Goal: Task Accomplishment & Management: Manage account settings

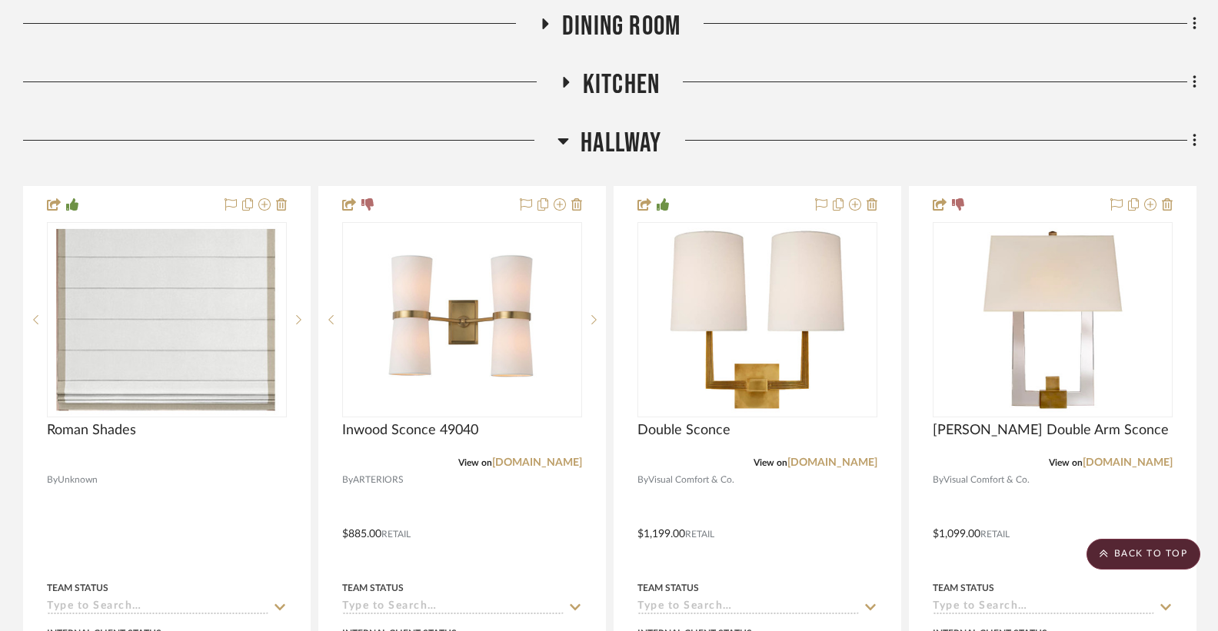
drag, startPoint x: 565, startPoint y: 143, endPoint x: 560, endPoint y: 95, distance: 48.6
click at [565, 144] on icon at bounding box center [563, 140] width 12 height 18
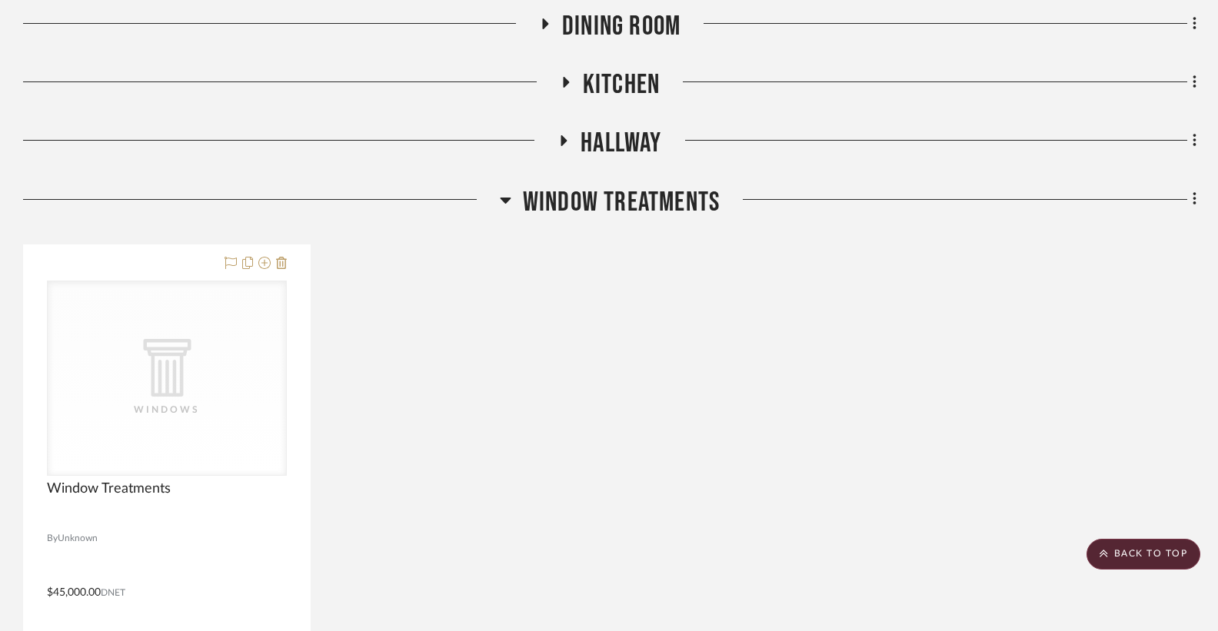
click at [563, 86] on icon at bounding box center [566, 82] width 6 height 11
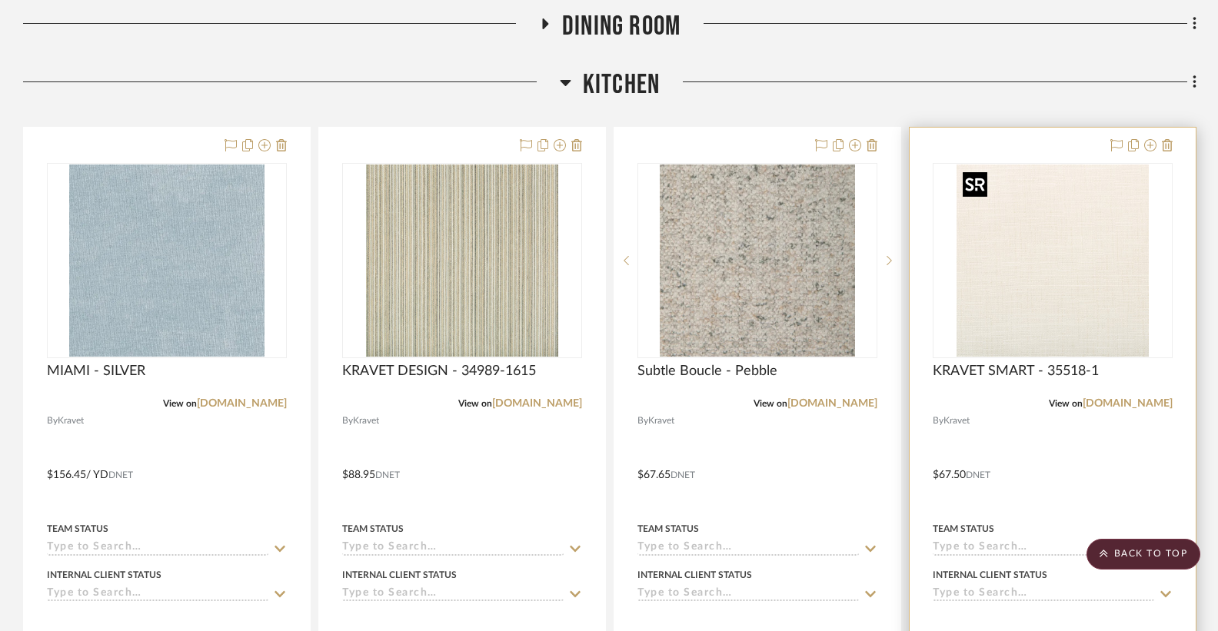
click at [1068, 271] on img "0" at bounding box center [1052, 260] width 192 height 192
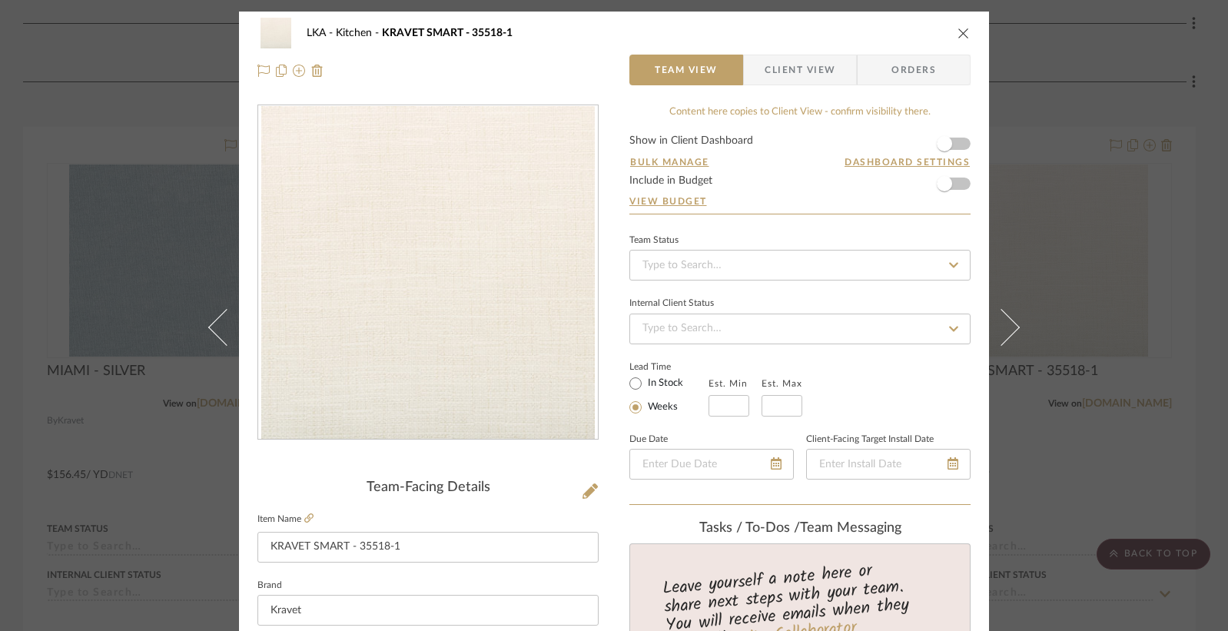
click at [550, 294] on img "0" at bounding box center [428, 273] width 334 height 334
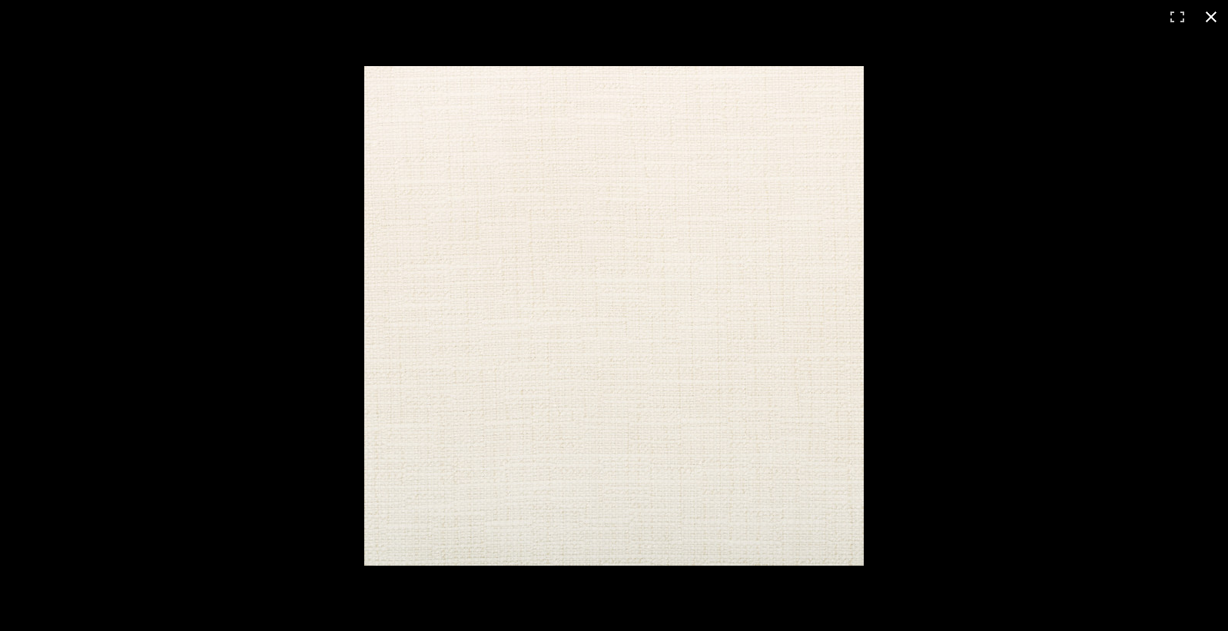
click at [1211, 20] on button at bounding box center [1211, 17] width 34 height 34
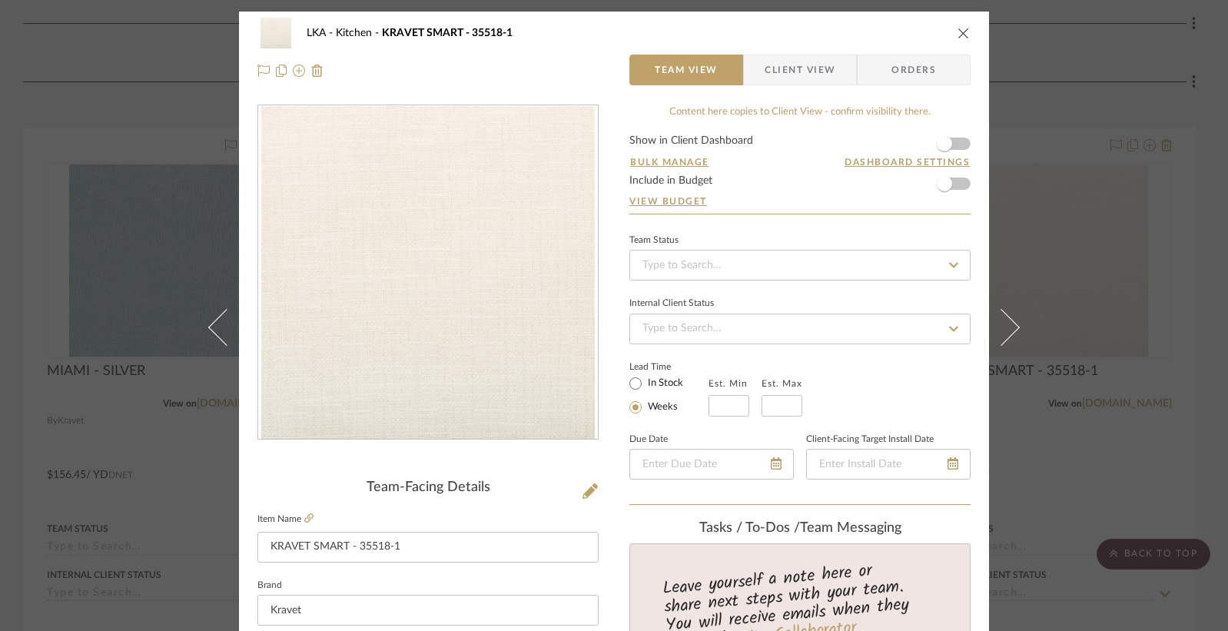
click at [959, 35] on icon "close" at bounding box center [964, 33] width 12 height 12
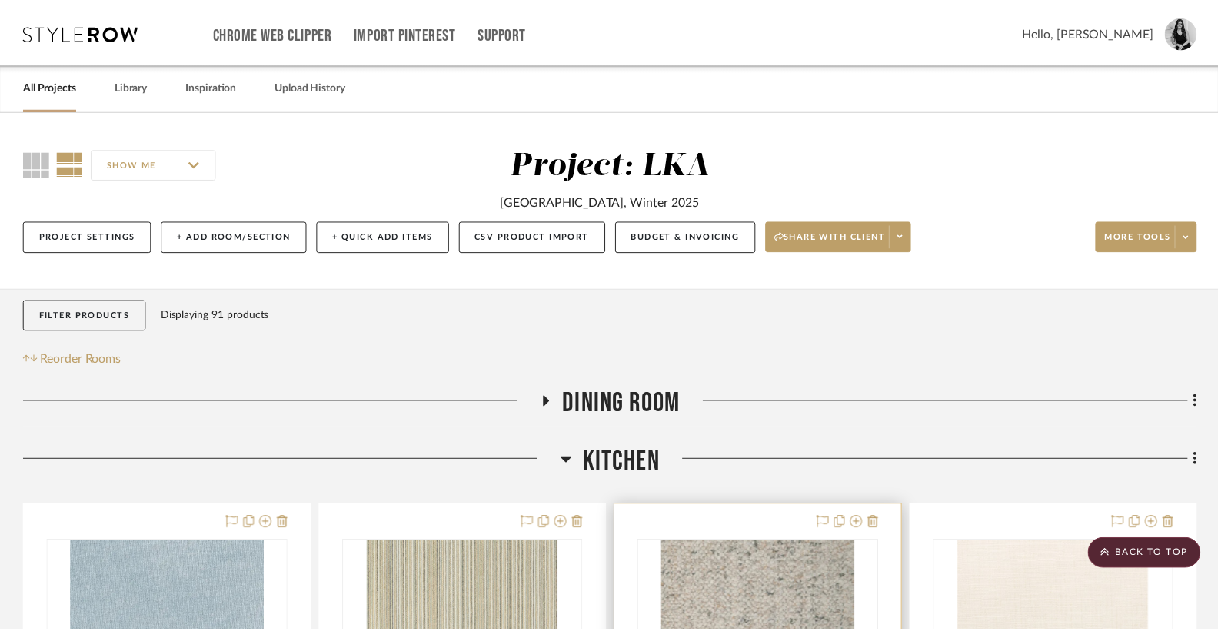
scroll to position [377, 0]
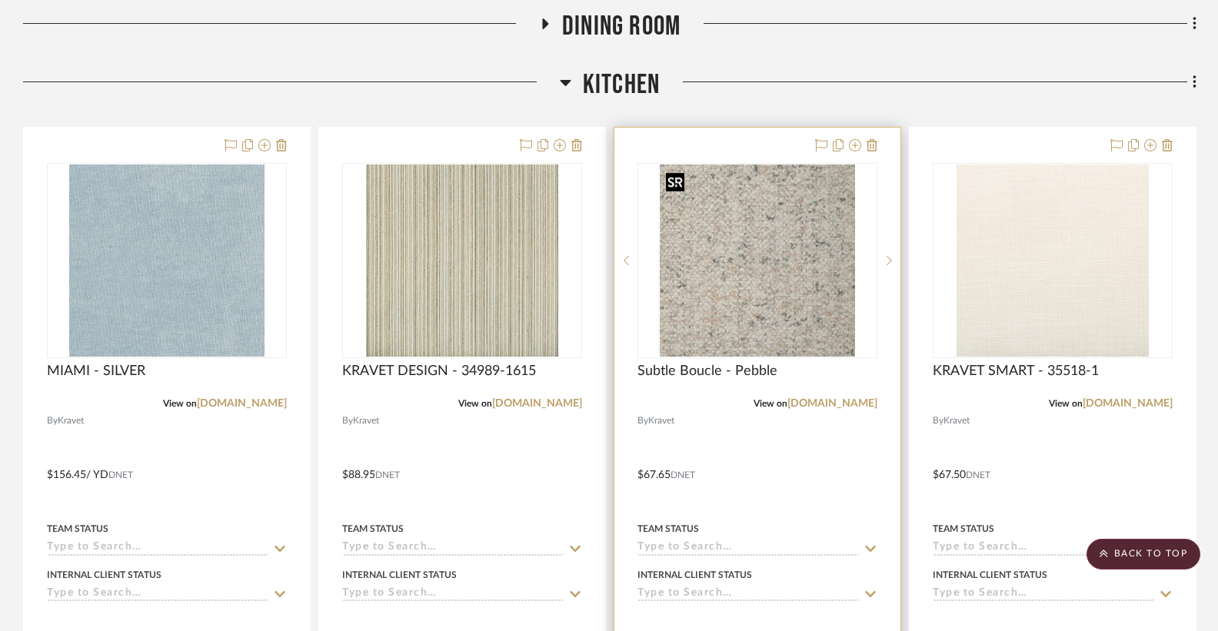
click at [791, 262] on img "0" at bounding box center [756, 260] width 195 height 192
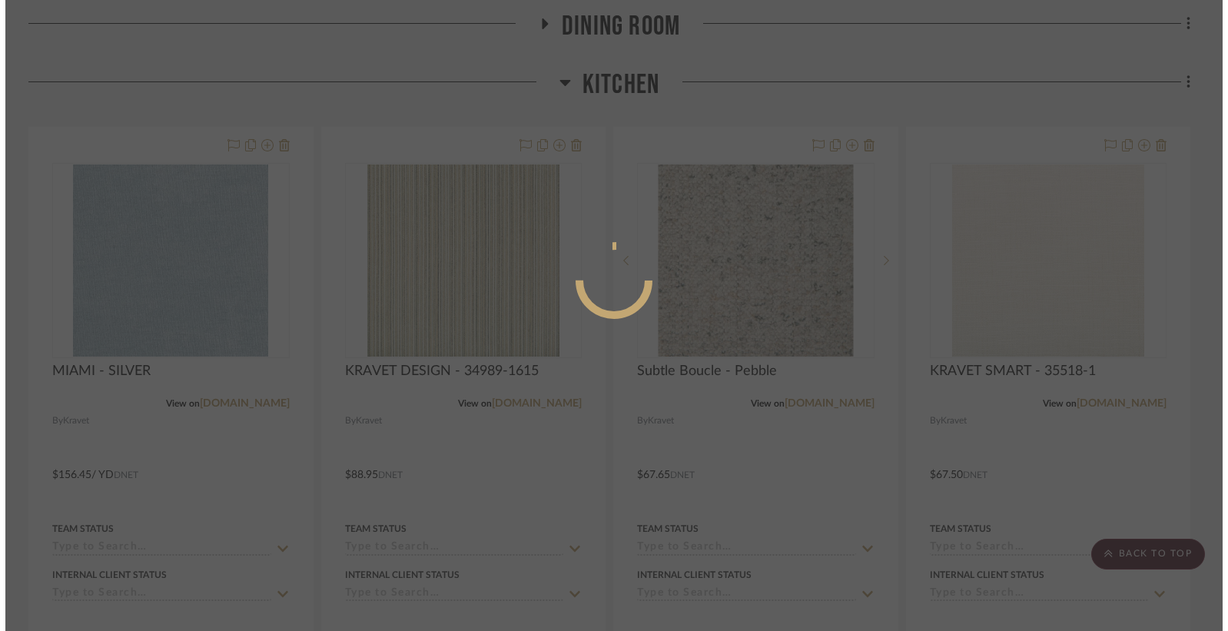
scroll to position [0, 0]
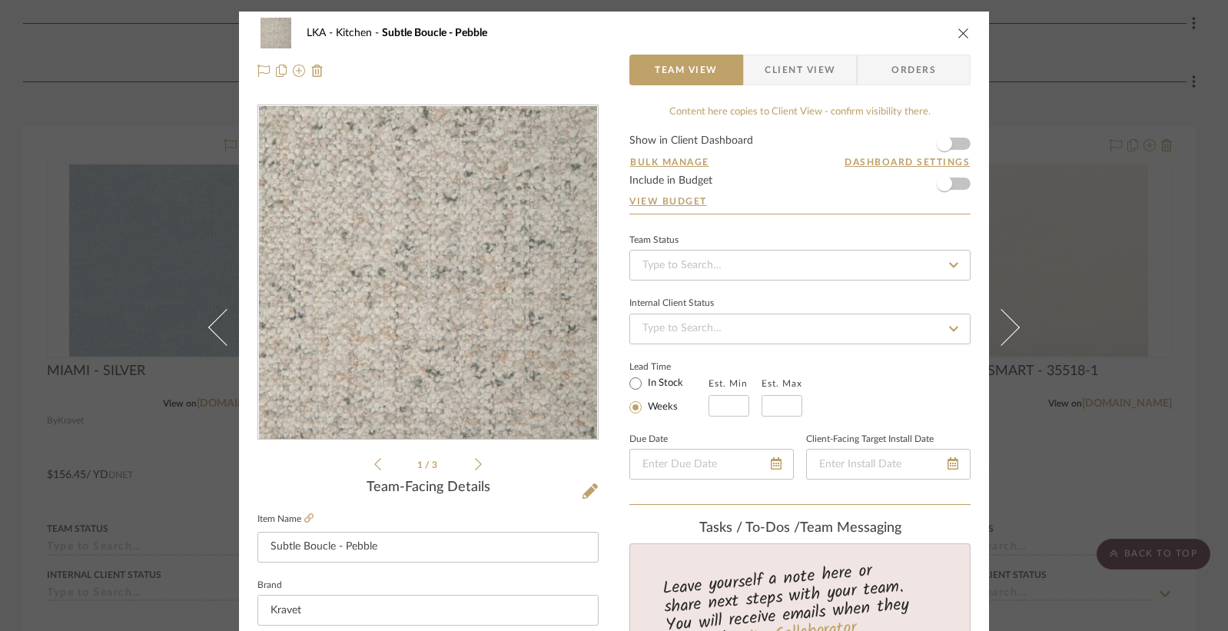
click at [961, 31] on icon "close" at bounding box center [964, 33] width 12 height 12
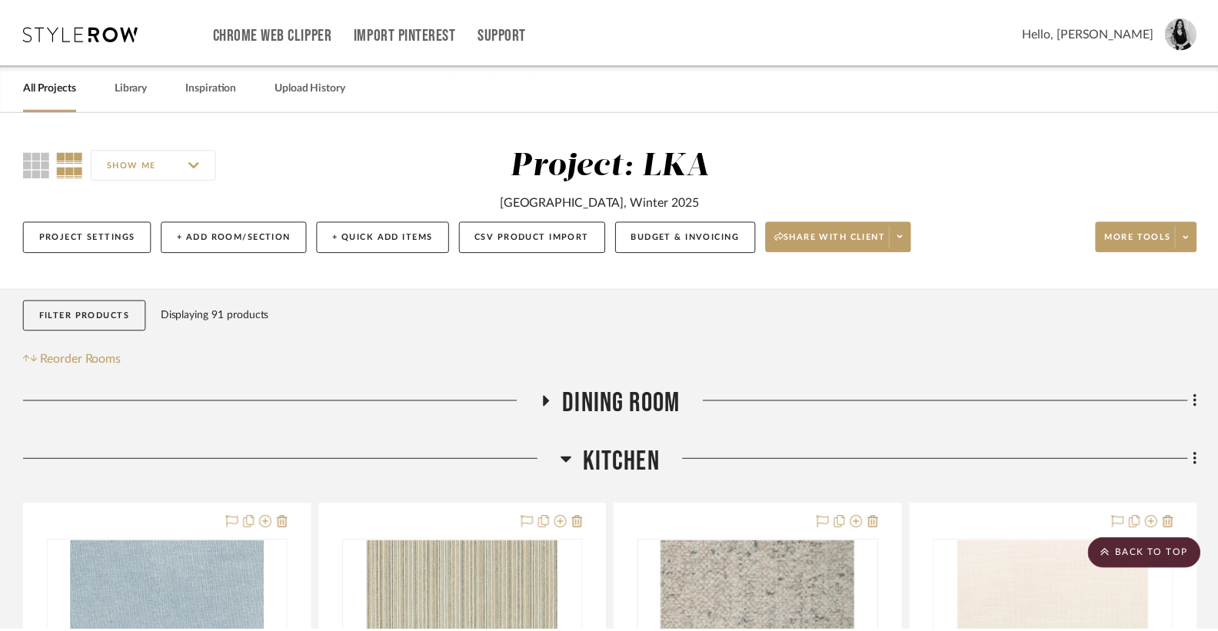
scroll to position [377, 0]
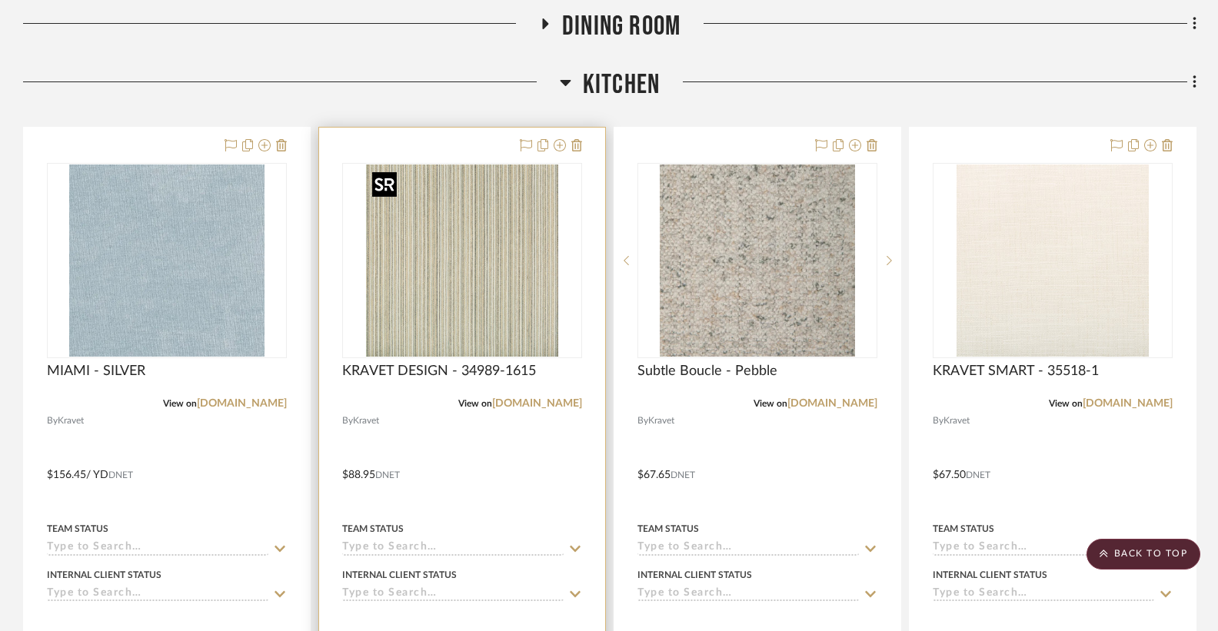
click at [487, 278] on img "0" at bounding box center [462, 260] width 192 height 192
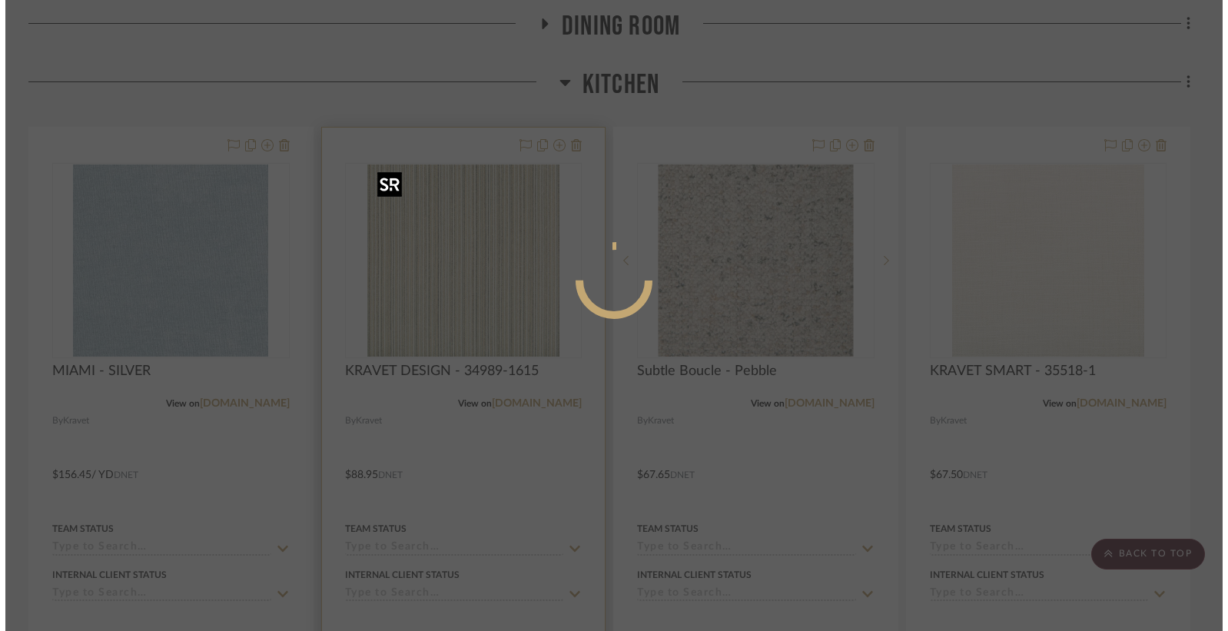
scroll to position [0, 0]
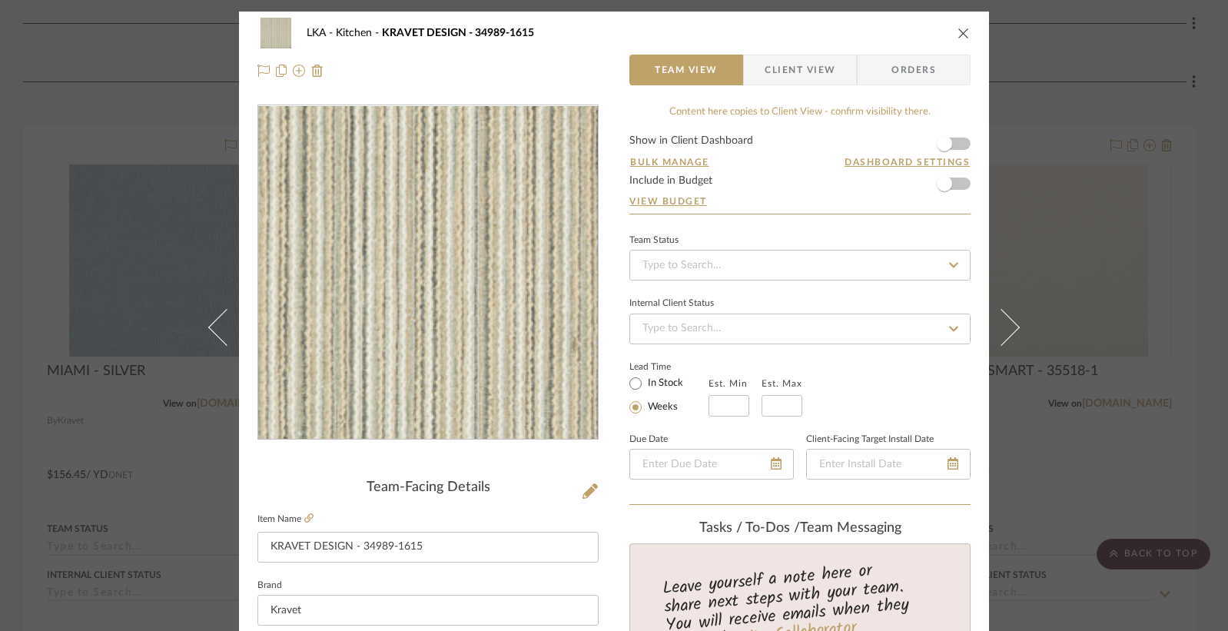
click at [487, 278] on img "0" at bounding box center [428, 273] width 334 height 334
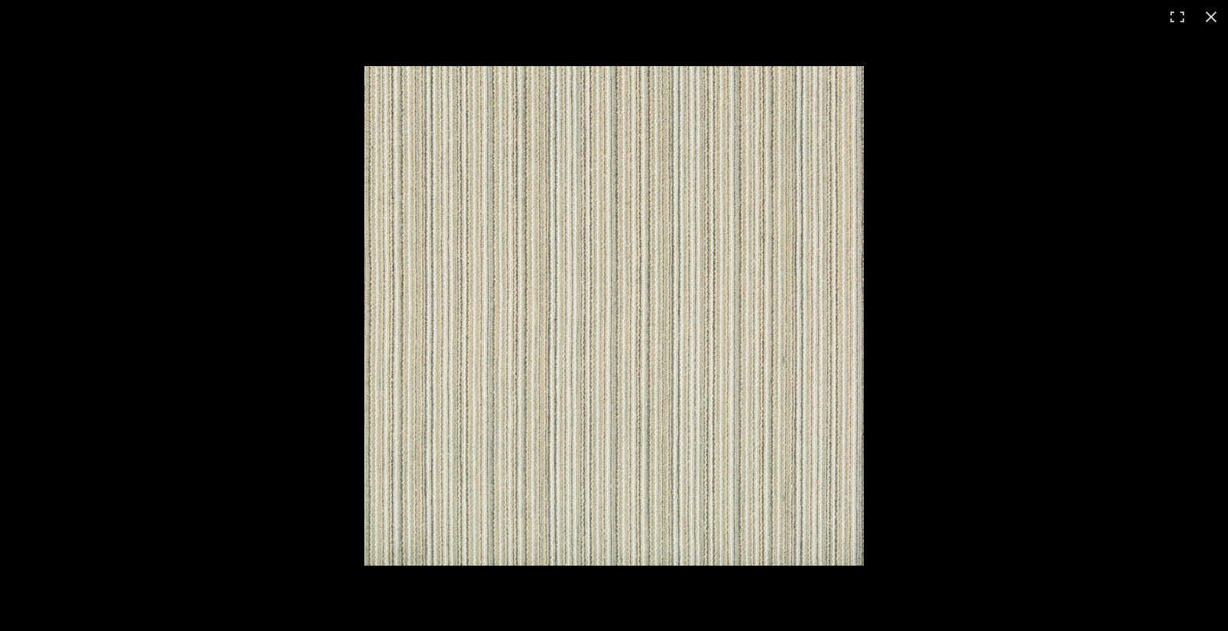
click at [528, 276] on img at bounding box center [614, 316] width 500 height 500
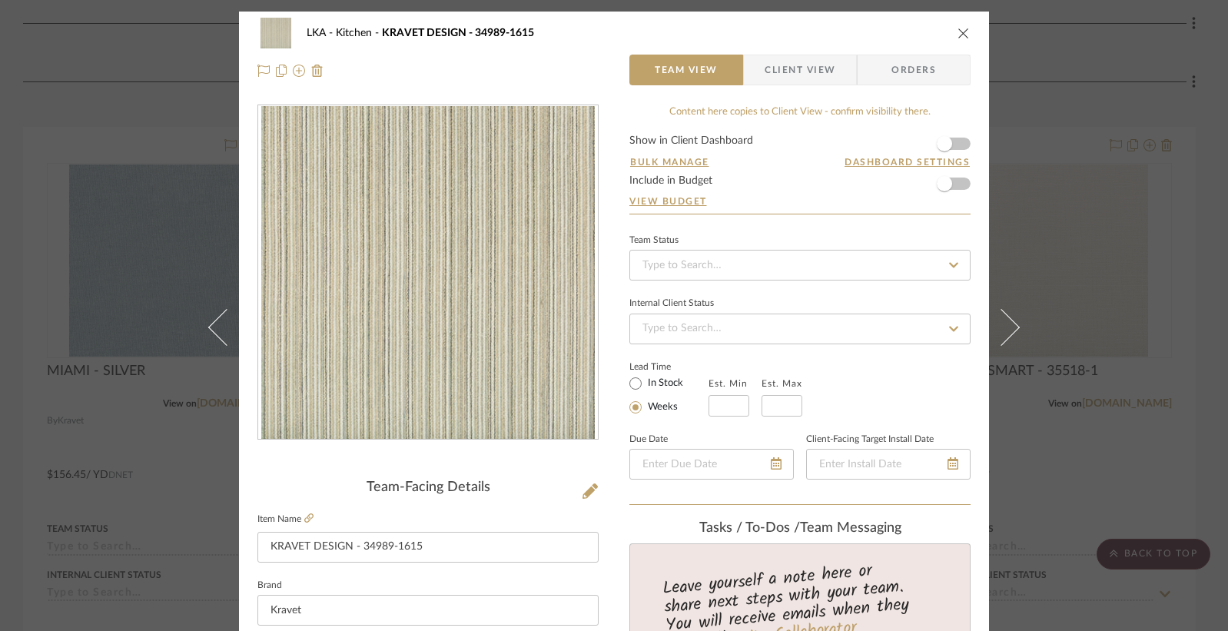
click at [1201, 480] on div "LKA Kitchen KRAVET DESIGN - 34989-1615 Team View Client View Orders Team-Facing…" at bounding box center [614, 315] width 1228 height 631
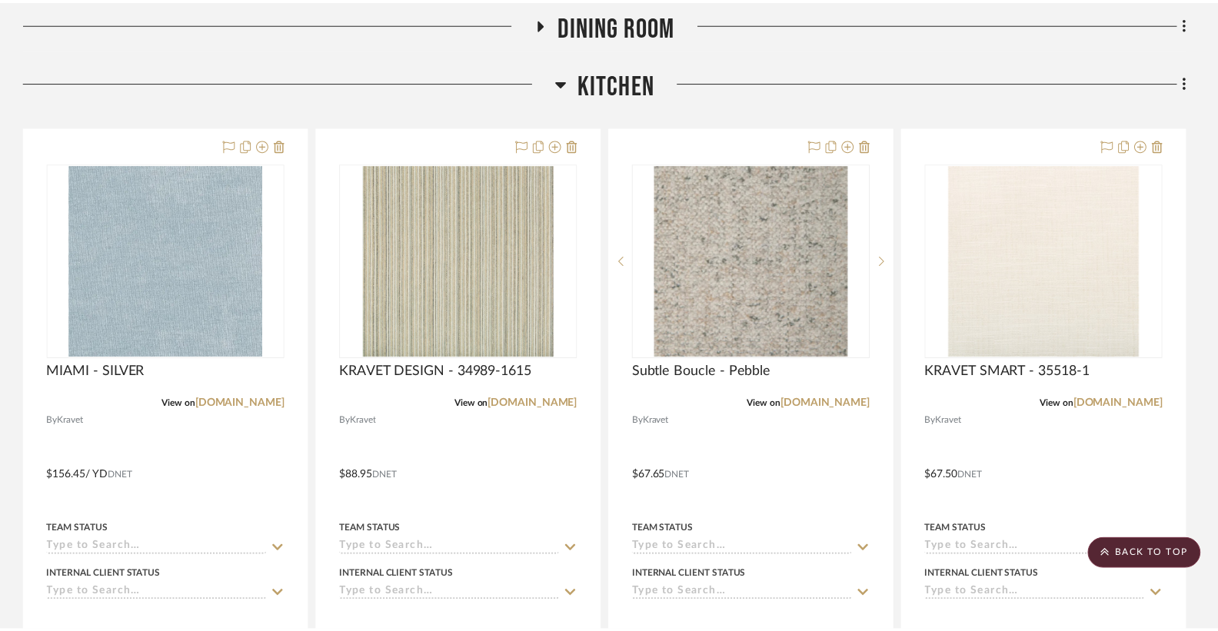
scroll to position [377, 0]
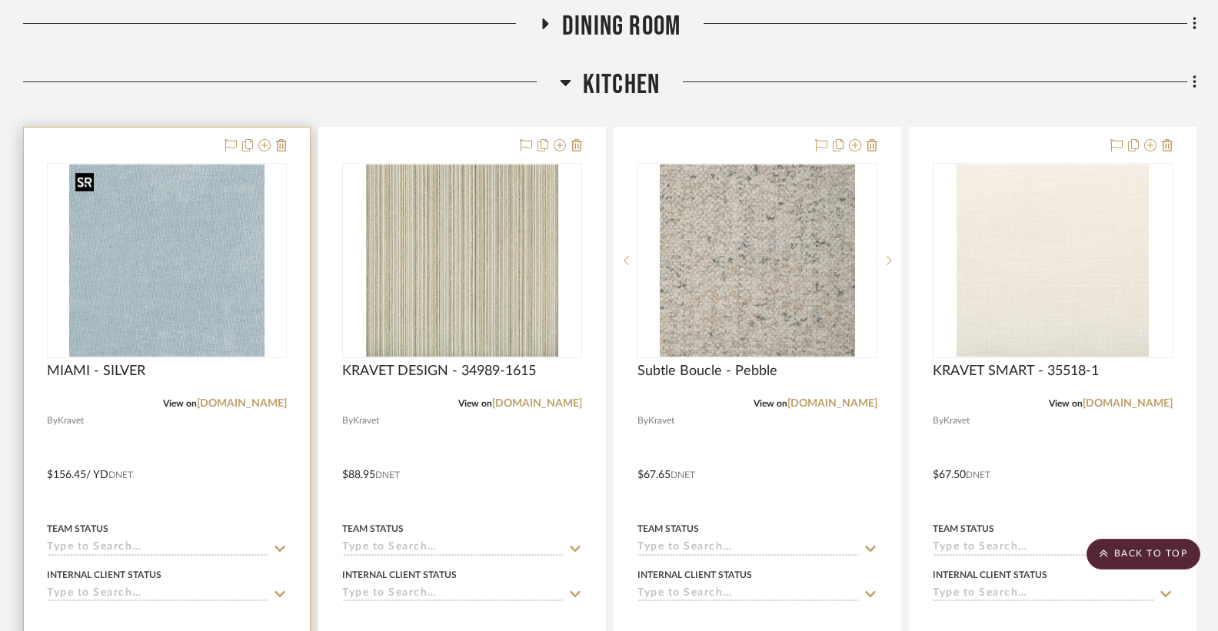
click at [0, 0] on img at bounding box center [0, 0] width 0 height 0
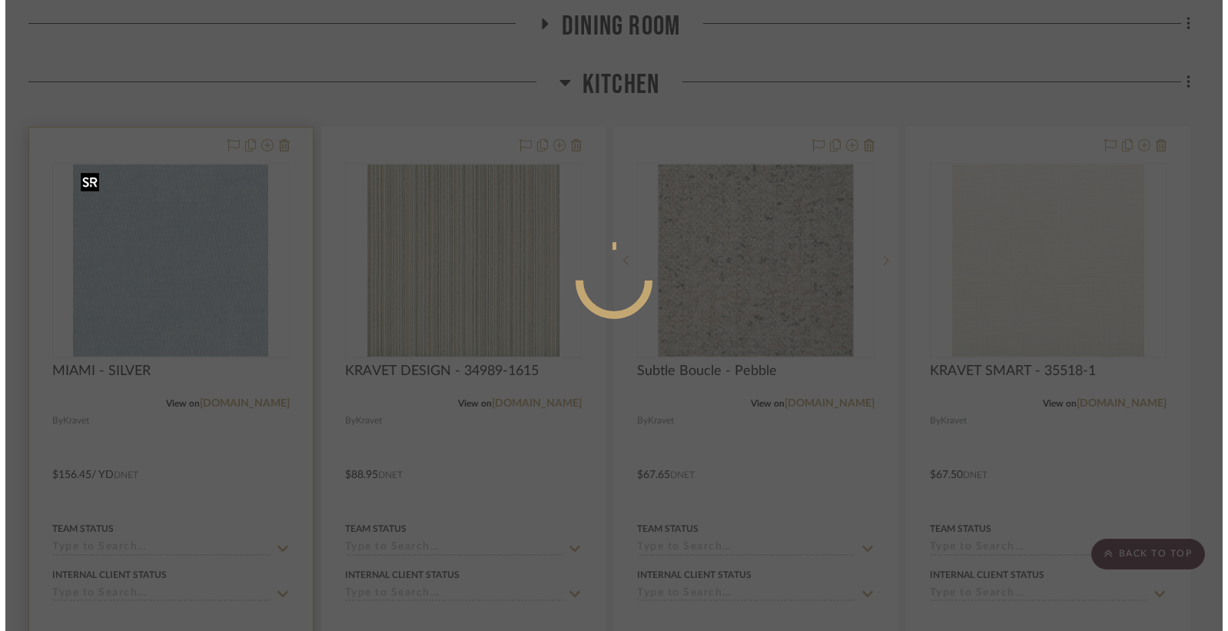
scroll to position [0, 0]
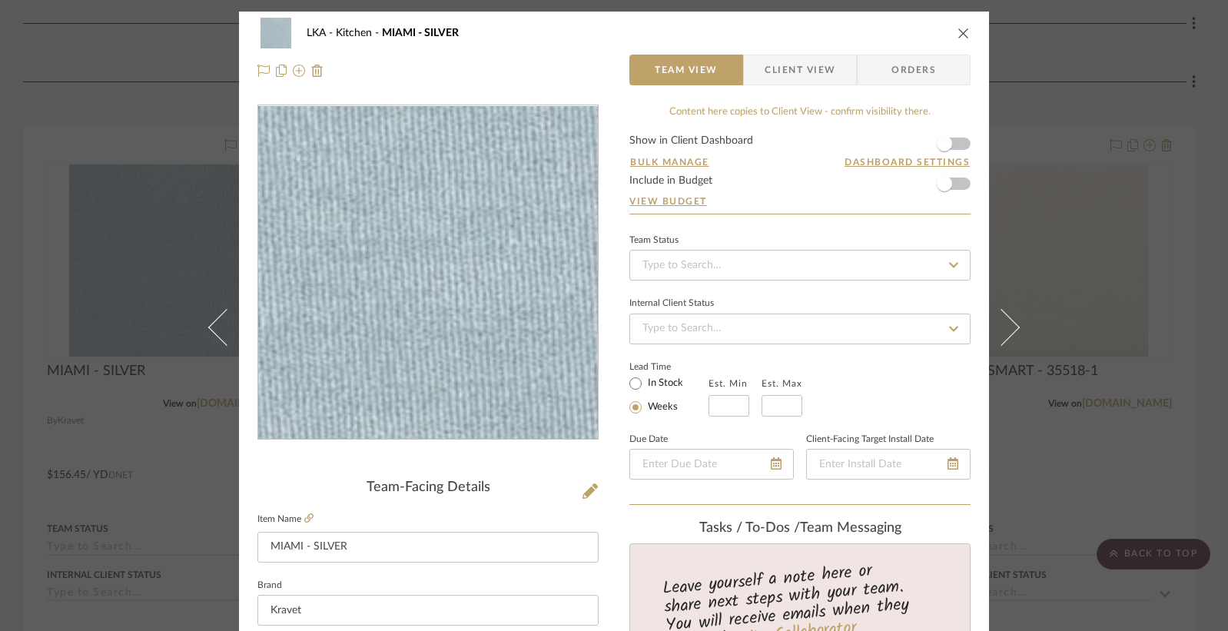
click at [442, 294] on img "0" at bounding box center [428, 273] width 339 height 334
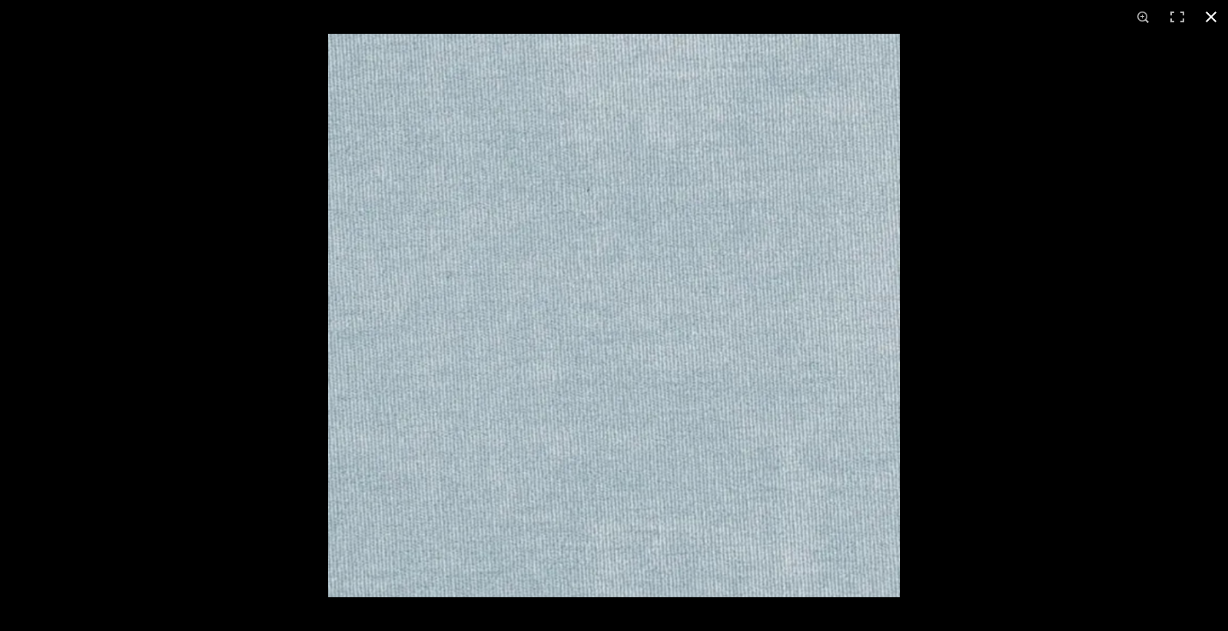
click at [1217, 15] on button at bounding box center [1211, 17] width 34 height 34
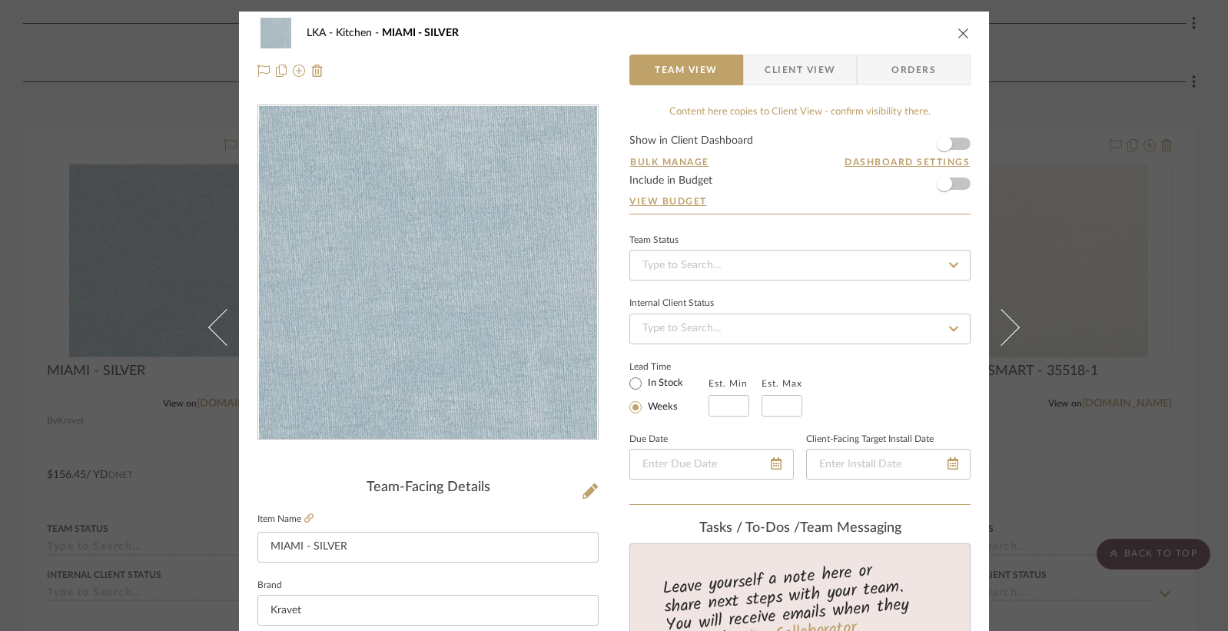
click at [961, 43] on div "LKA Kitchen MIAMI - SILVER" at bounding box center [613, 33] width 713 height 31
click at [958, 35] on icon "close" at bounding box center [964, 33] width 12 height 12
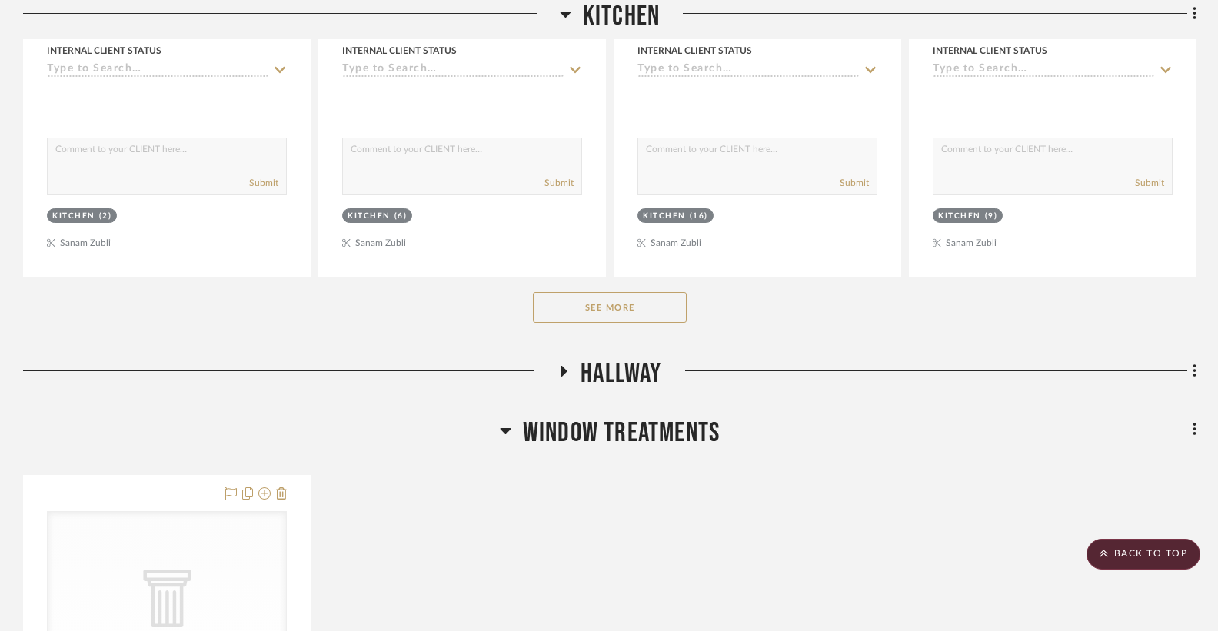
scroll to position [928, 0]
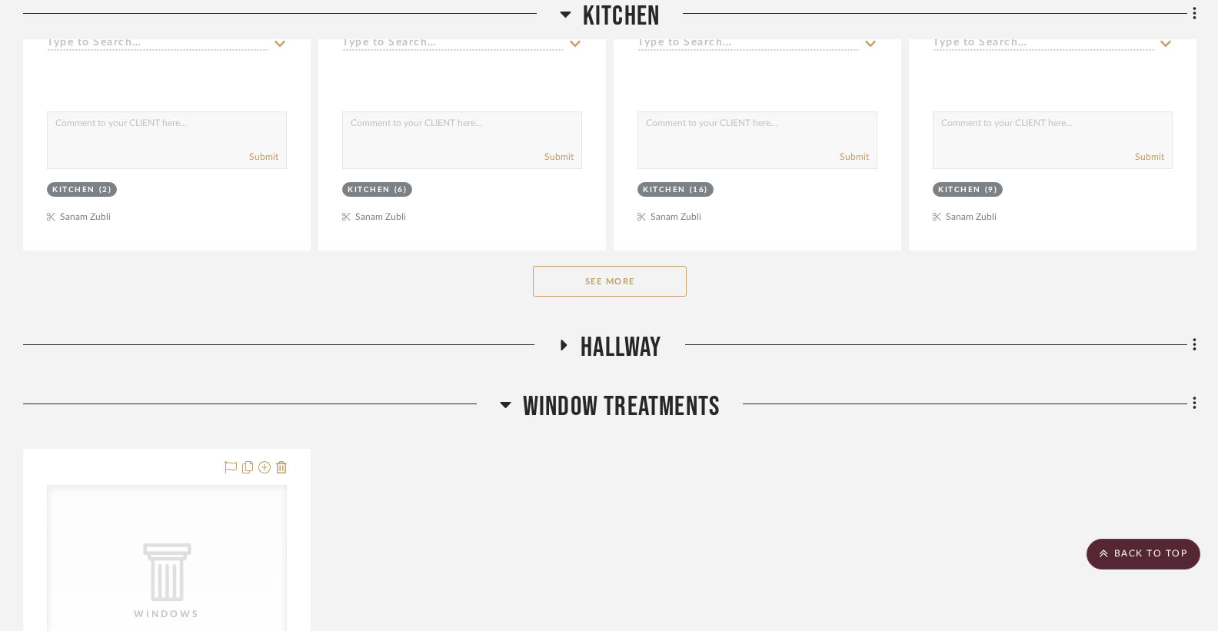
click at [596, 297] on div "See More" at bounding box center [609, 281] width 1173 height 61
click at [593, 277] on button "See More" at bounding box center [610, 281] width 154 height 31
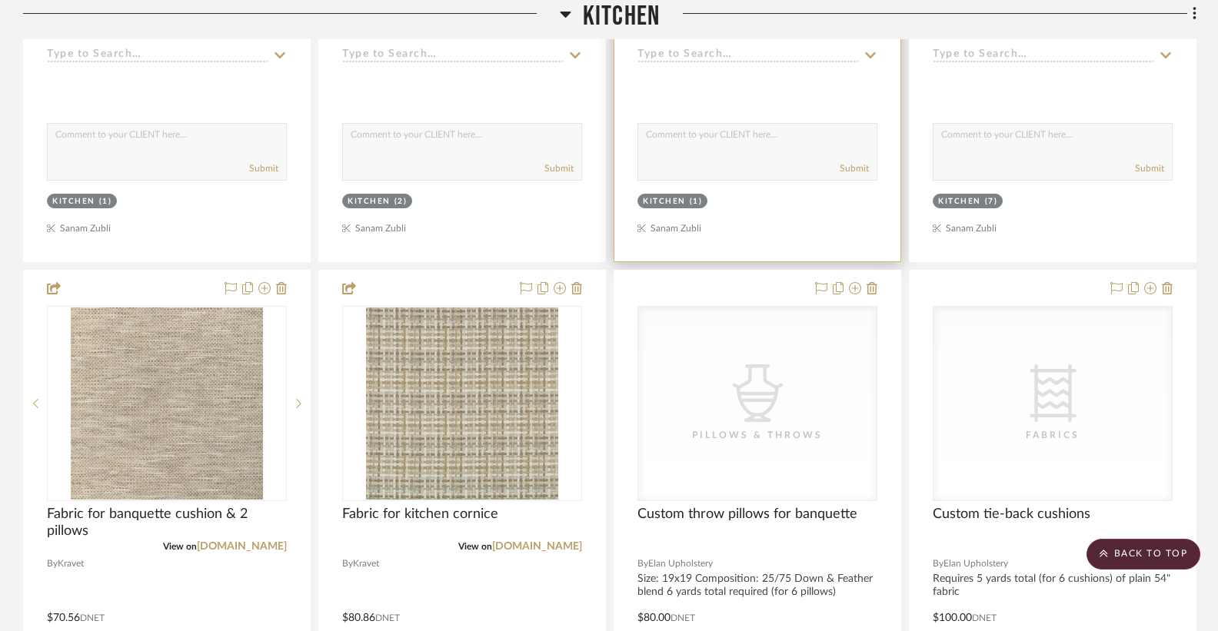
scroll to position [3649, 0]
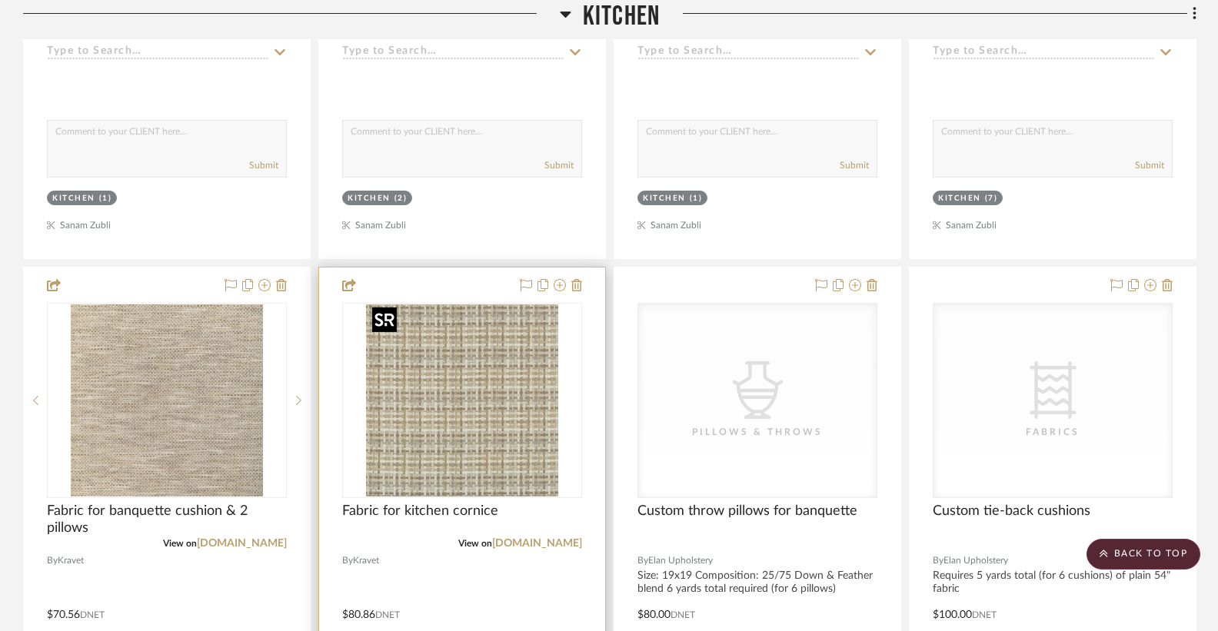
click at [0, 0] on img at bounding box center [0, 0] width 0 height 0
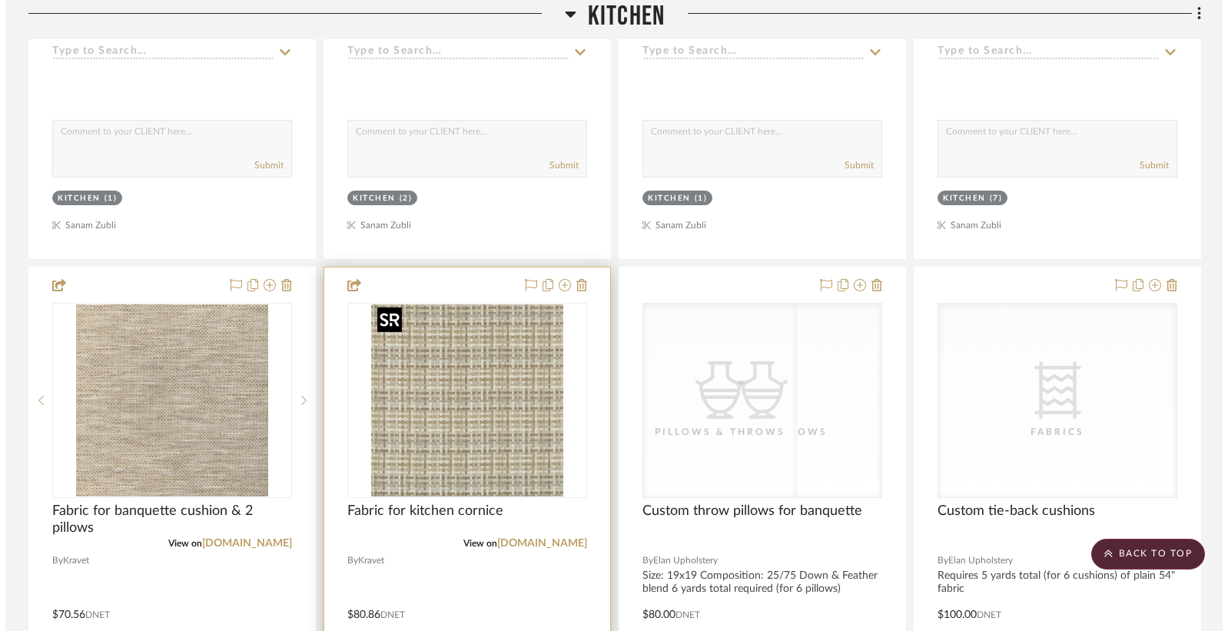
scroll to position [0, 0]
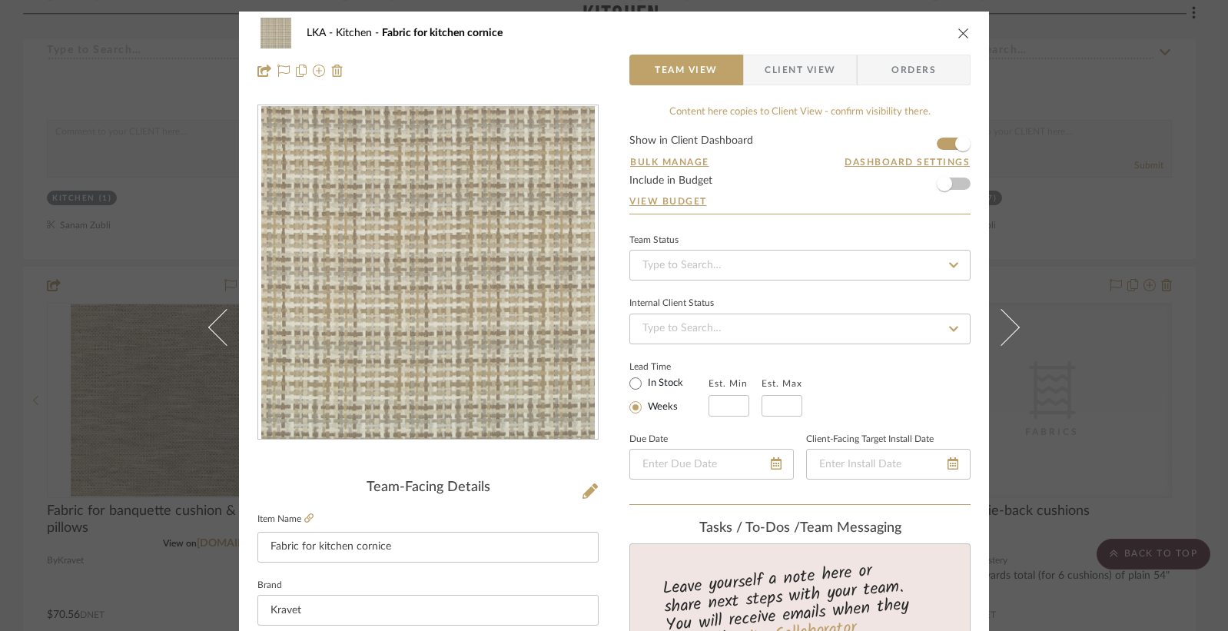
click at [960, 35] on icon "close" at bounding box center [964, 33] width 12 height 12
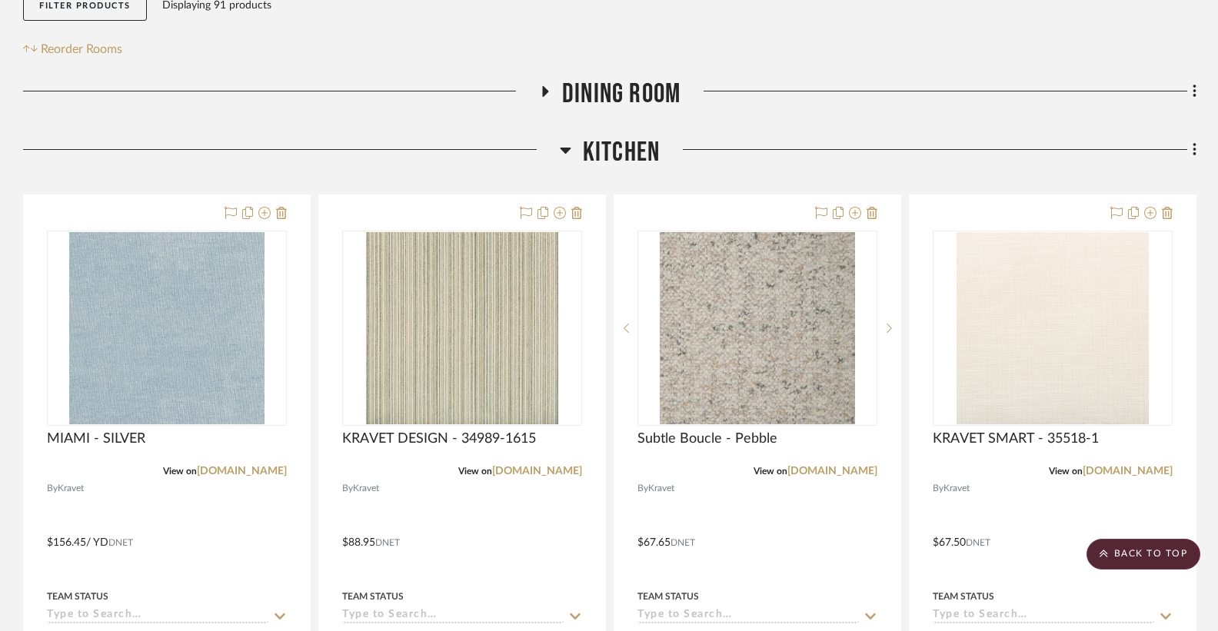
scroll to position [310, 0]
click at [566, 148] on icon at bounding box center [565, 151] width 11 height 6
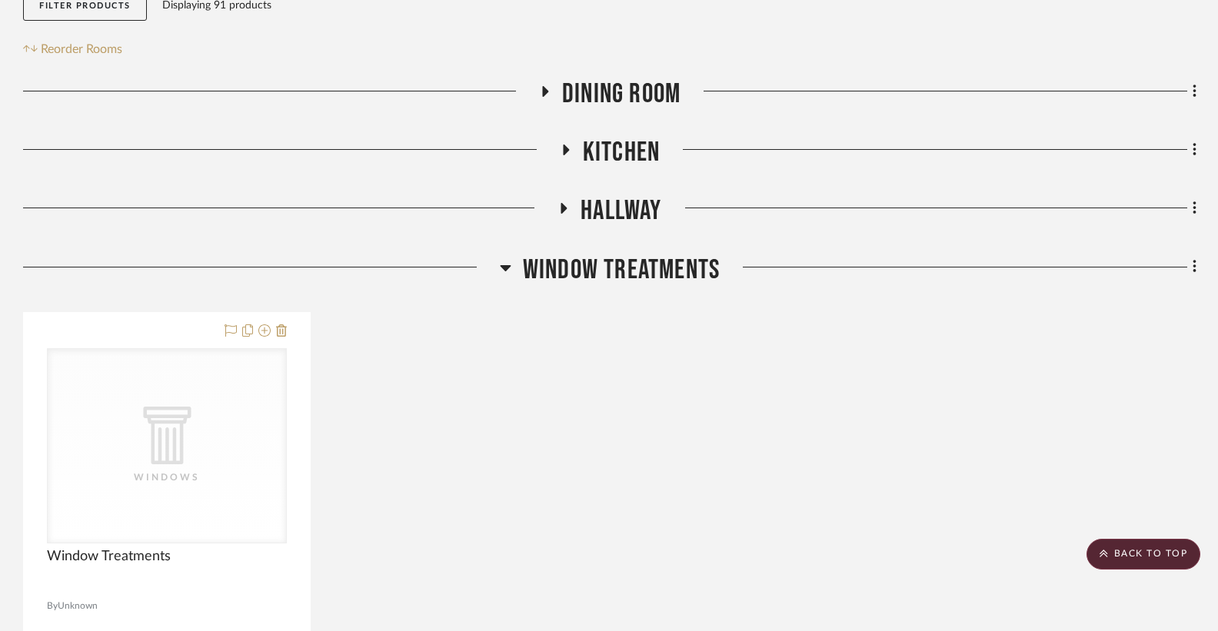
drag, startPoint x: 600, startPoint y: 303, endPoint x: 590, endPoint y: 294, distance: 14.2
click at [601, 303] on div "Window Treatments CategoryIconArchitectural Created with Sketch. Windows Window…" at bounding box center [609, 620] width 1173 height 733
click at [540, 92] on icon at bounding box center [544, 92] width 18 height 12
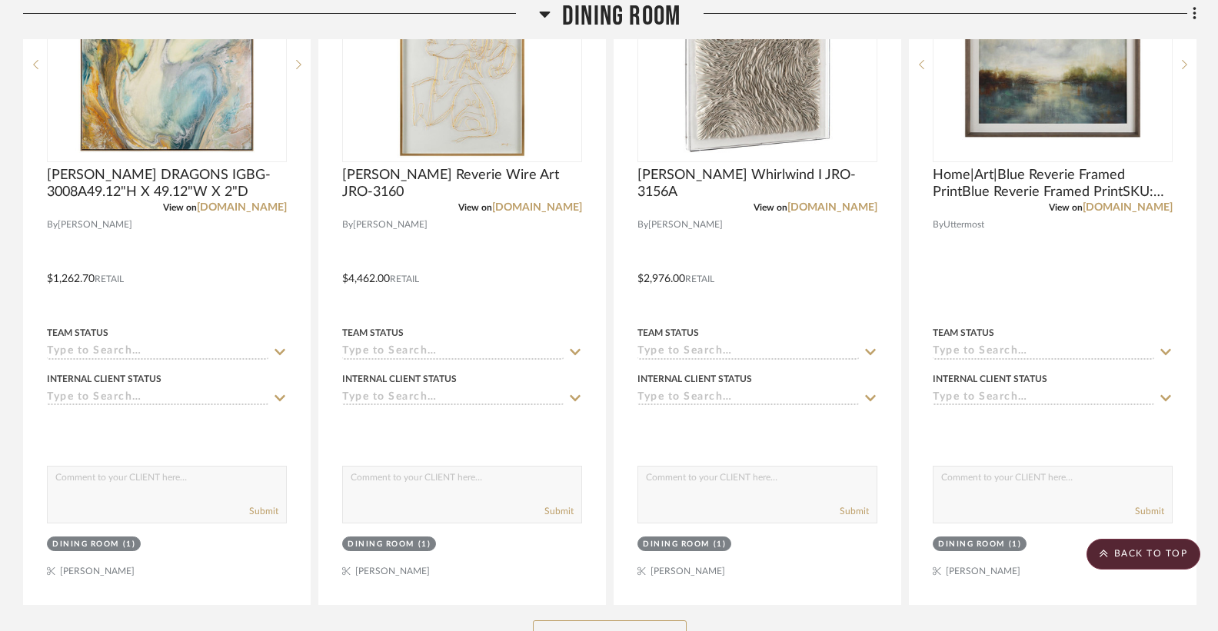
scroll to position [547, 0]
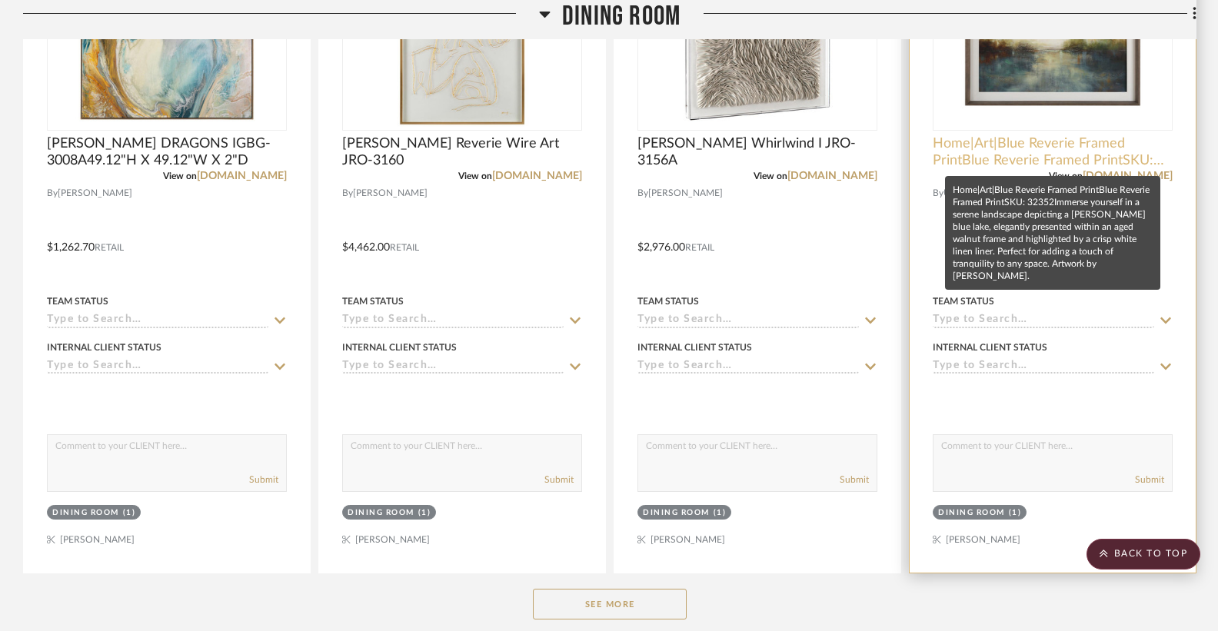
click at [1085, 151] on span "Home|Art|Blue Reverie Framed PrintBlue Reverie Framed PrintSKU: 32352Immerse yo…" at bounding box center [1052, 152] width 240 height 34
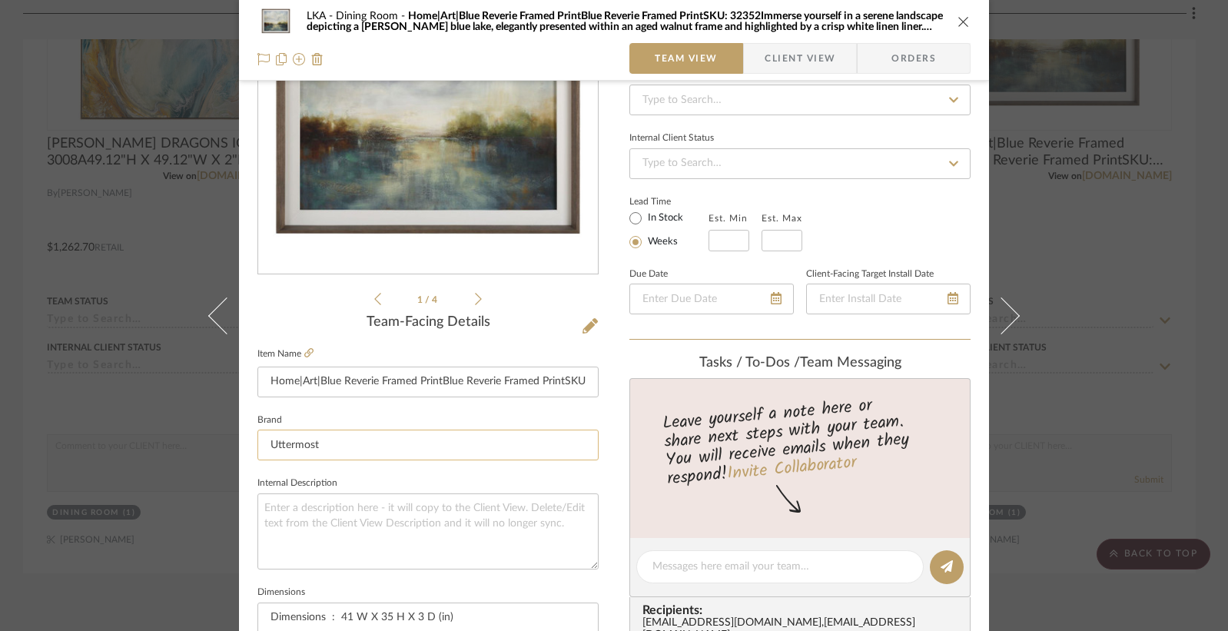
scroll to position [188, 0]
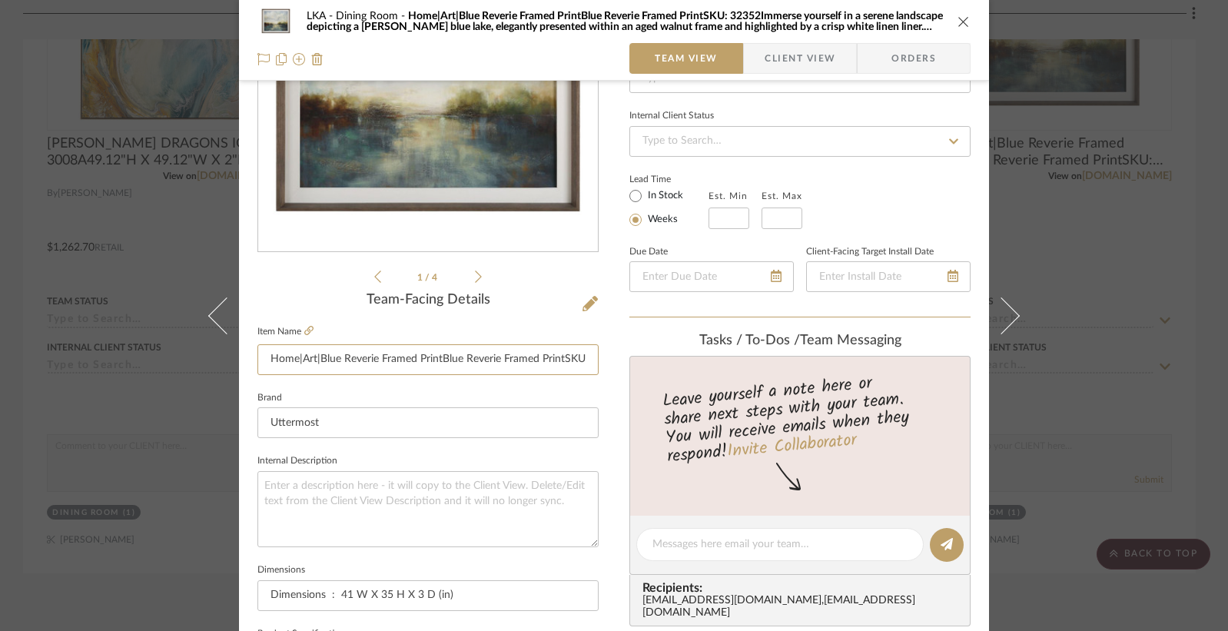
drag, startPoint x: 334, startPoint y: 360, endPoint x: 248, endPoint y: 354, distance: 87.1
click at [248, 354] on div "LKA Dining Room Home|Art|Blue Reverie Framed PrintBlue Reverie Framed PrintSKU:…" at bounding box center [614, 534] width 750 height 1420
click at [269, 361] on input "Reverie Framed PrintBlue Reverie Framed PrintSKU: 32352Immerse yourself in a se…" at bounding box center [427, 359] width 341 height 31
drag, startPoint x: 264, startPoint y: 360, endPoint x: 518, endPoint y: 365, distance: 253.7
click at [518, 365] on input "Reverie Framed PrintBlue Reverie Framed PrintSKU: 32352Immerse yourself in a se…" at bounding box center [427, 359] width 341 height 31
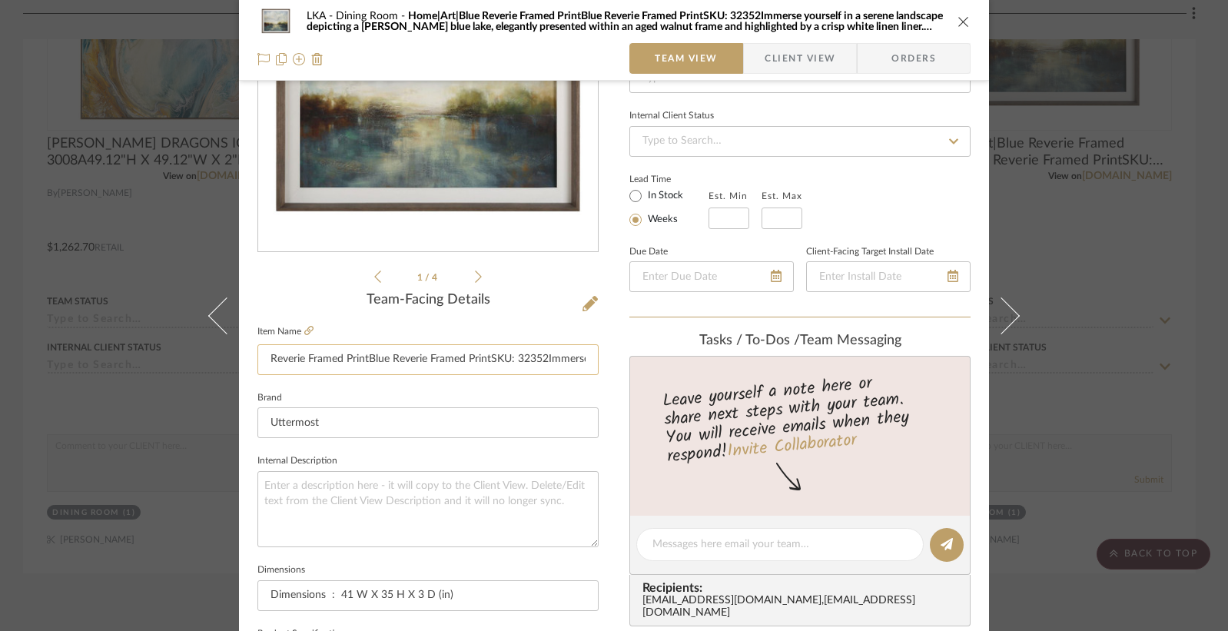
drag, startPoint x: 543, startPoint y: 360, endPoint x: 257, endPoint y: 361, distance: 285.9
click at [257, 361] on input "Reverie Framed PrintBlue Reverie Framed PrintSKU: 32352Immerse yourself in a se…" at bounding box center [427, 359] width 341 height 31
type input "Reverie Framed PrintBlue Reverie Framed PrintSKU: 32352Immerse yourself in a se…"
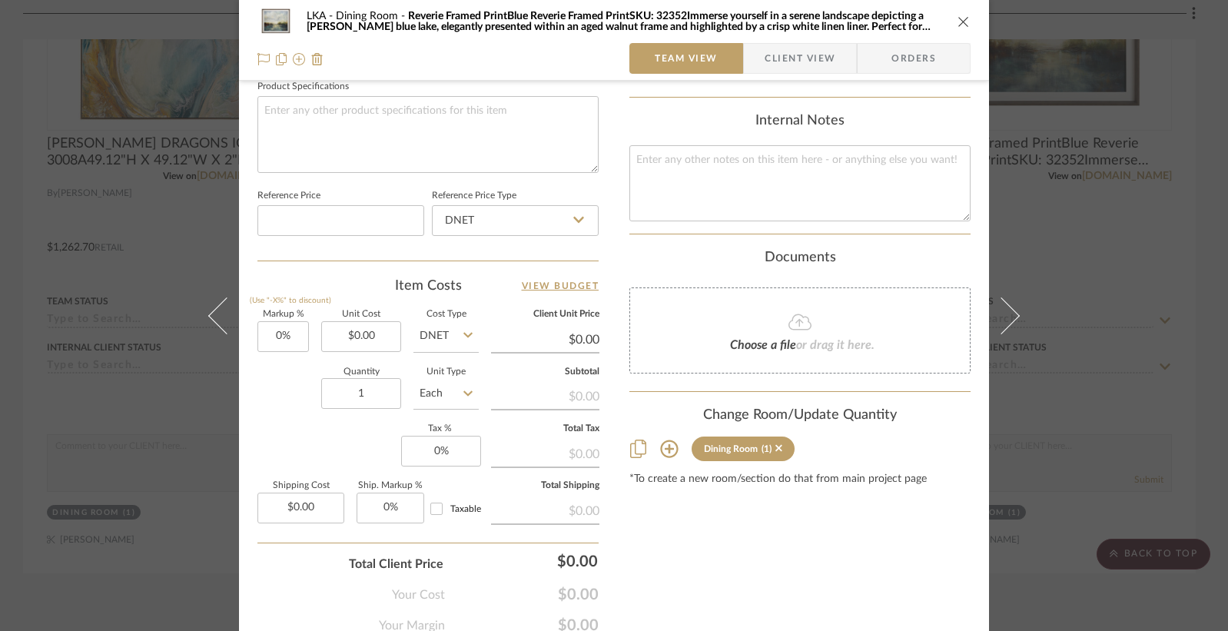
scroll to position [738, 0]
click at [463, 334] on icon at bounding box center [467, 332] width 9 height 12
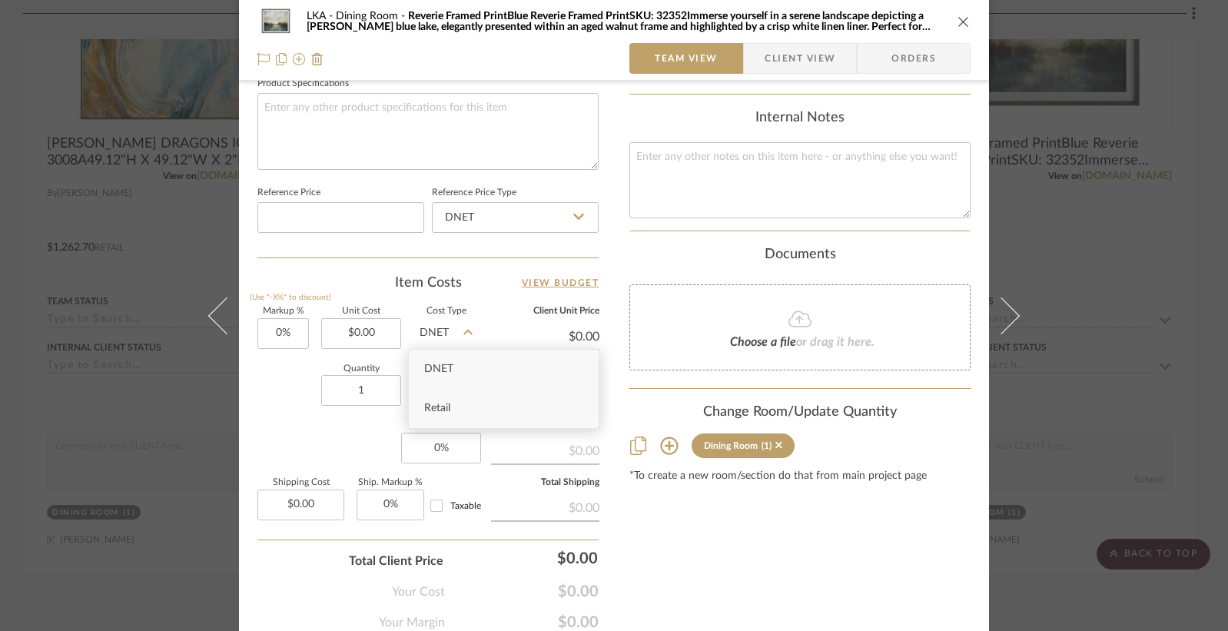
click at [444, 405] on span "Retail" at bounding box center [437, 408] width 26 height 11
type input "Retail"
click at [352, 335] on input "0.00" at bounding box center [361, 333] width 80 height 31
type input "$734.00"
drag, startPoint x: 688, startPoint y: 533, endPoint x: 680, endPoint y: 532, distance: 7.8
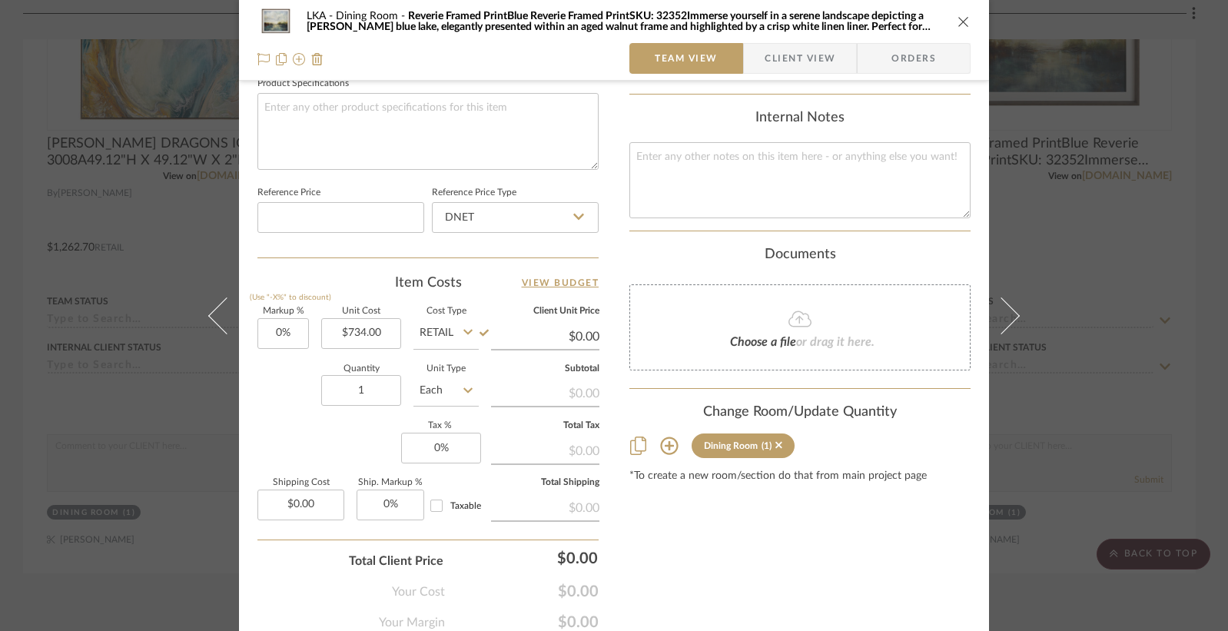
type input "$734.00"
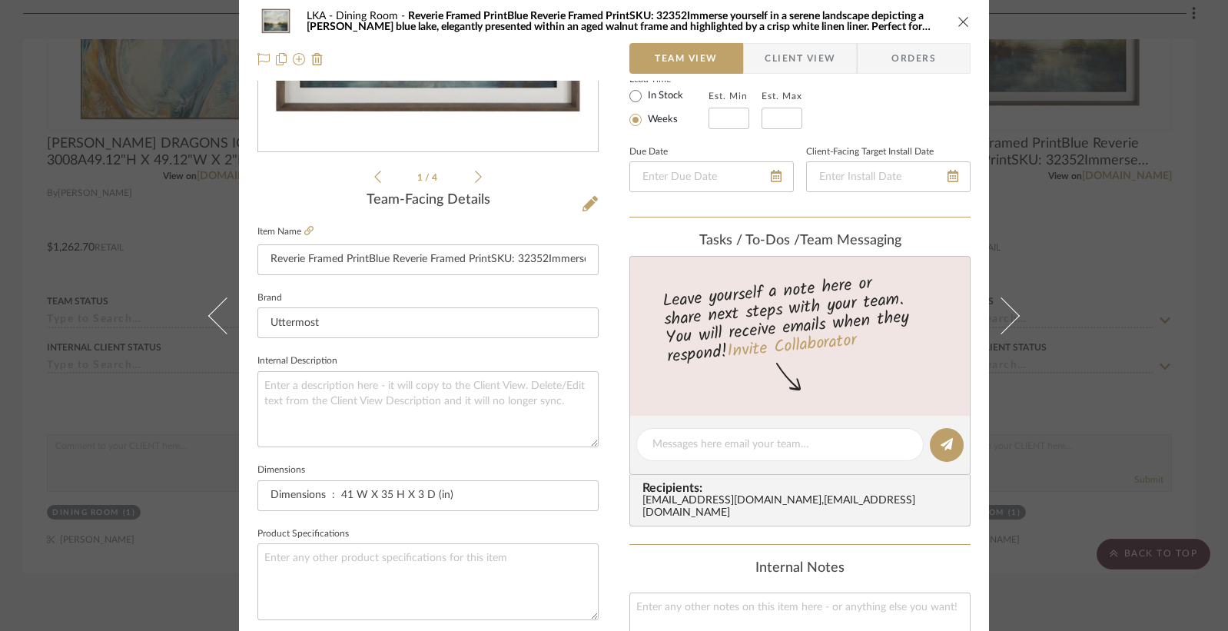
scroll to position [0, 0]
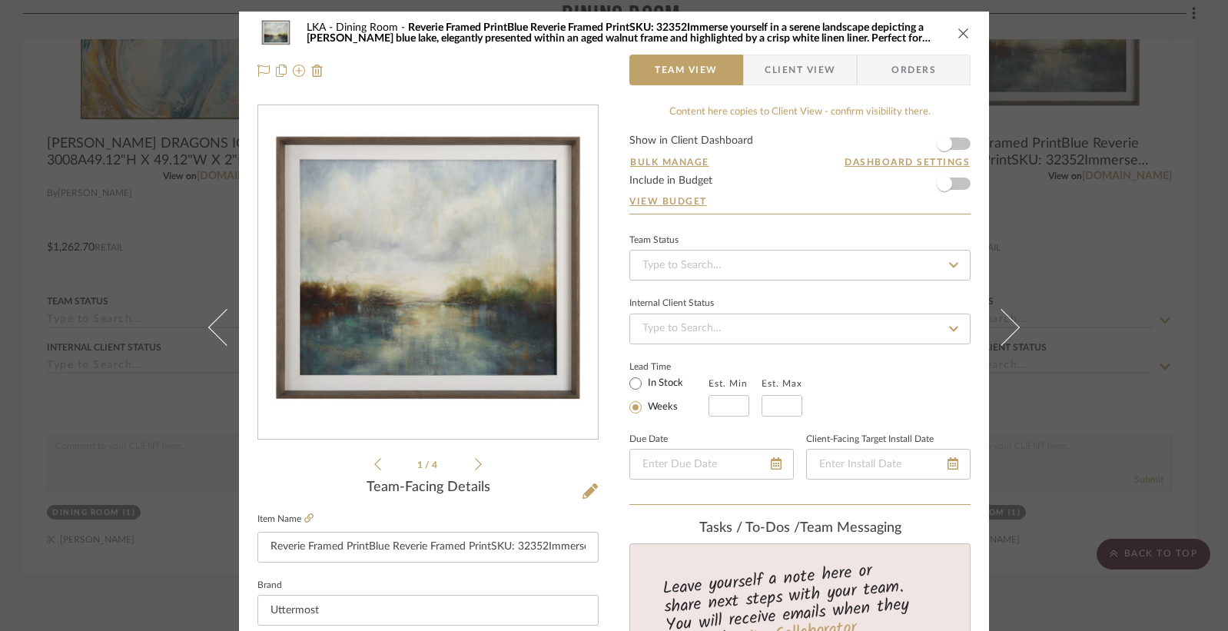
click at [958, 38] on icon "close" at bounding box center [964, 33] width 12 height 12
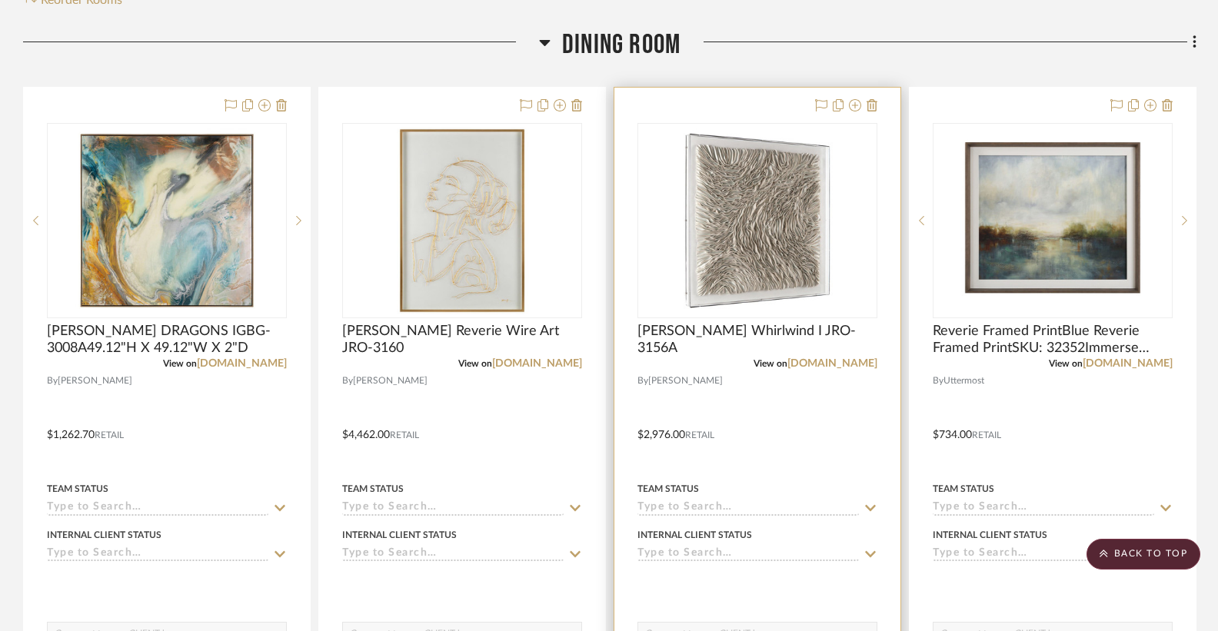
scroll to position [743, 0]
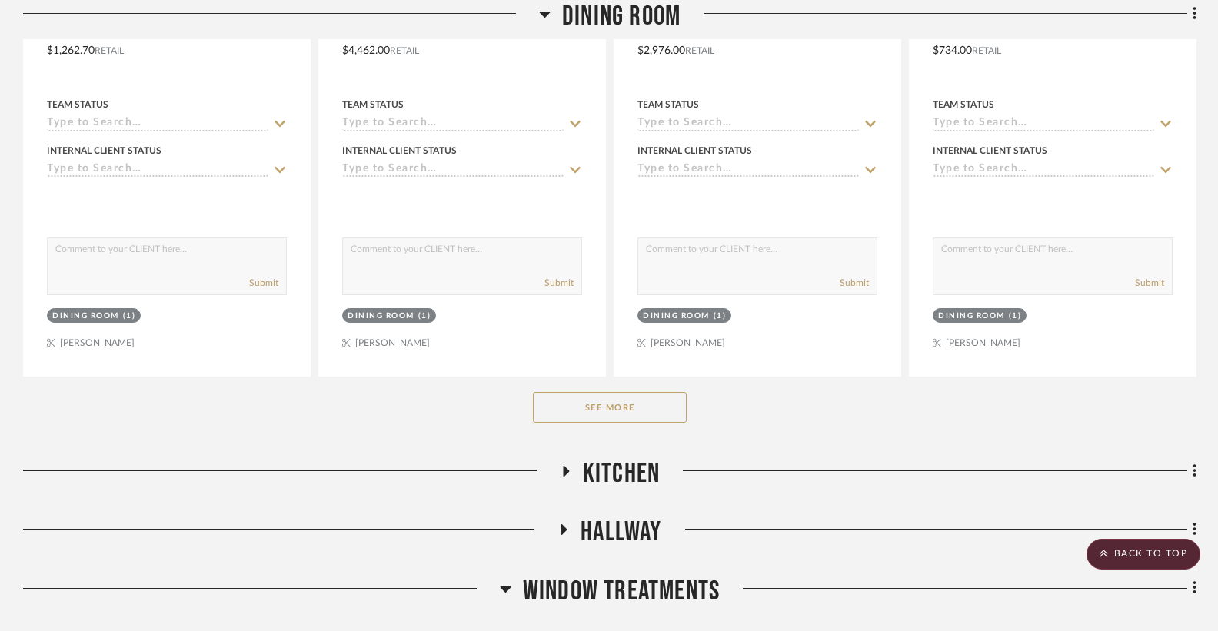
click at [646, 409] on button "See More" at bounding box center [610, 407] width 154 height 31
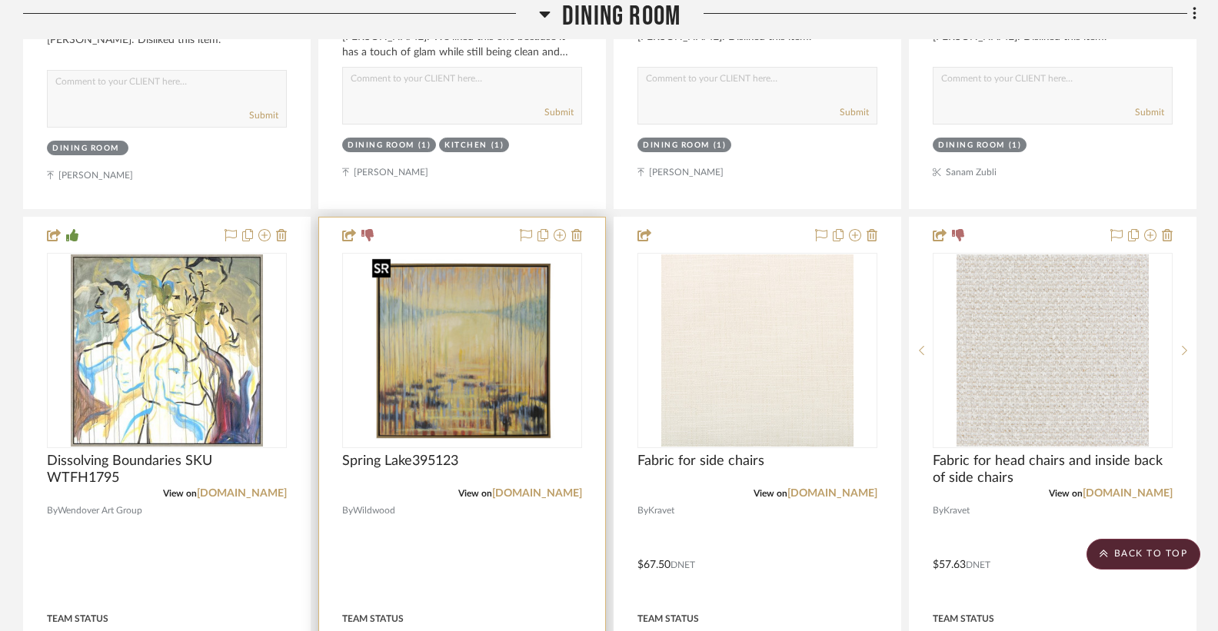
scroll to position [2277, 0]
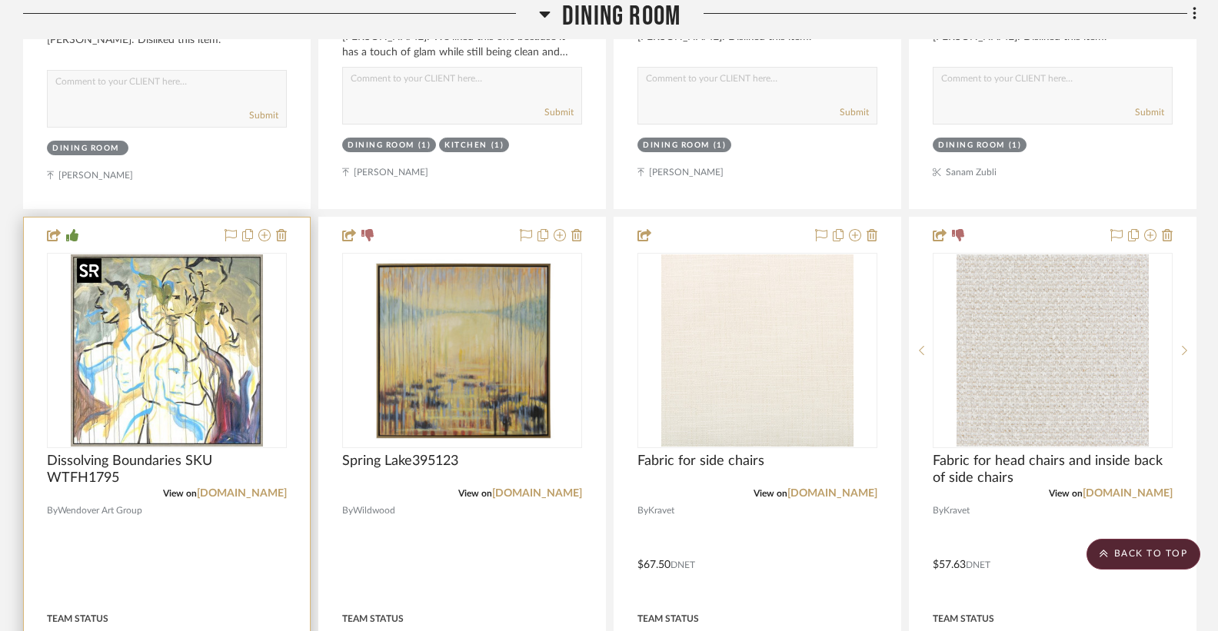
click at [0, 0] on img at bounding box center [0, 0] width 0 height 0
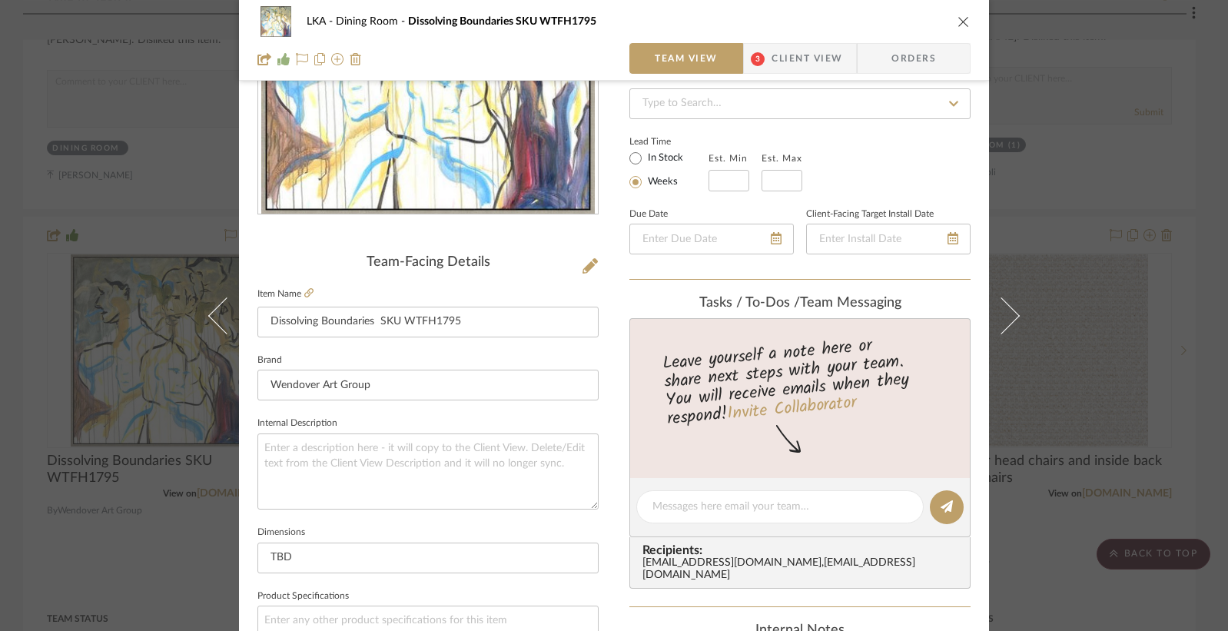
scroll to position [255, 0]
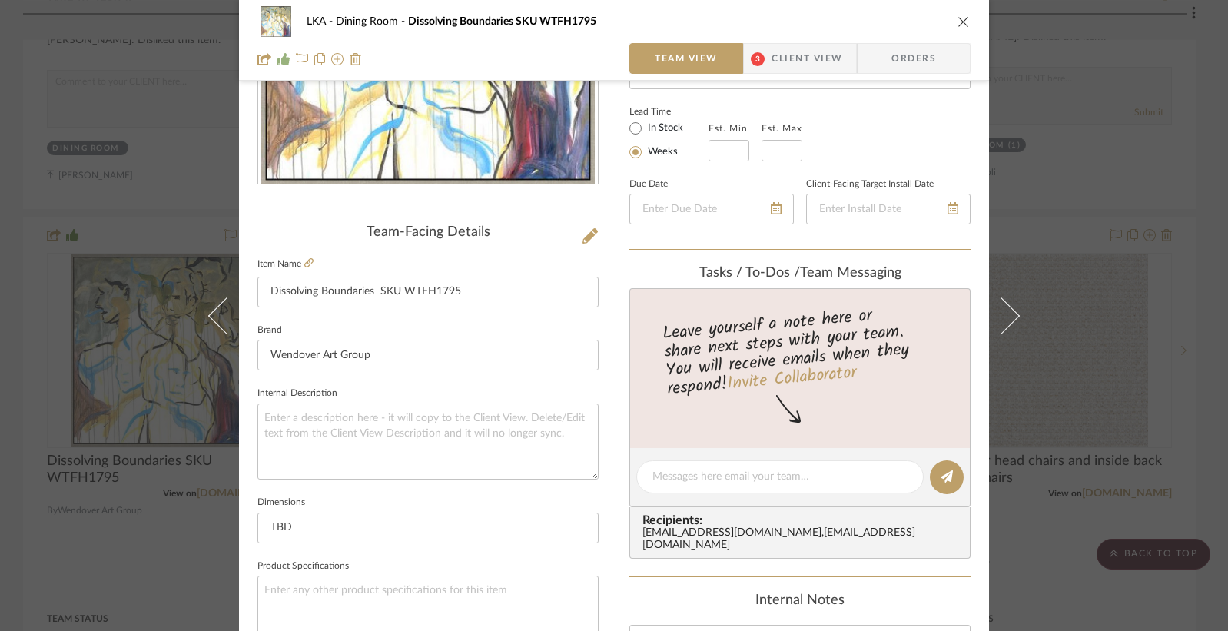
click at [780, 52] on span "Client View" at bounding box center [807, 58] width 71 height 31
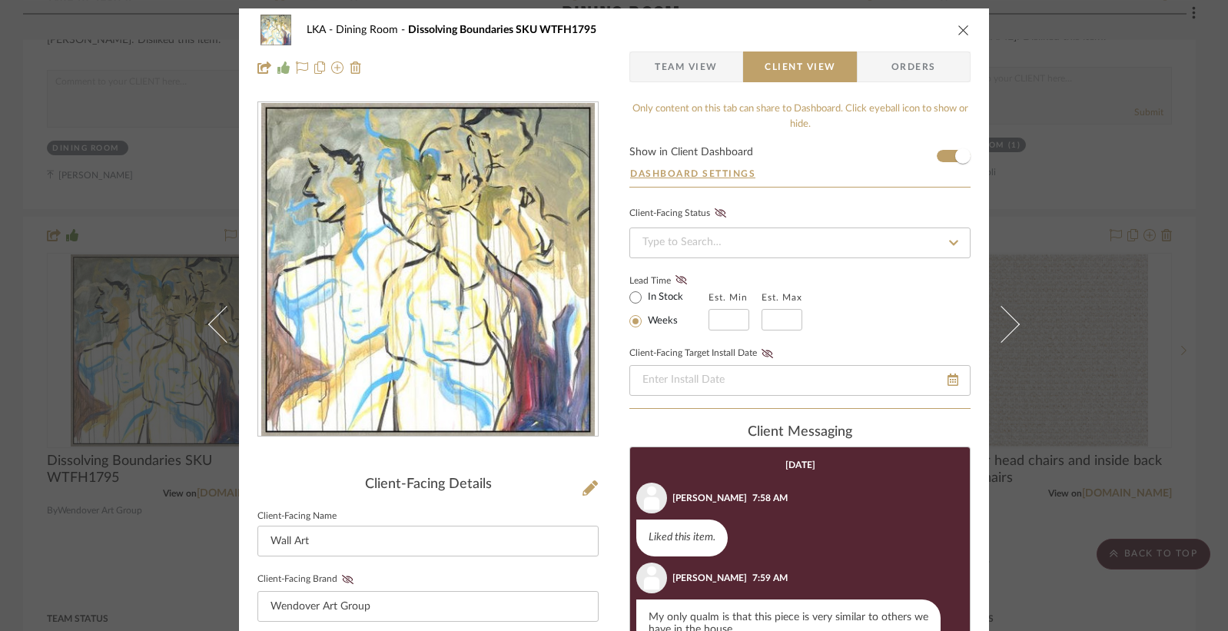
scroll to position [0, 0]
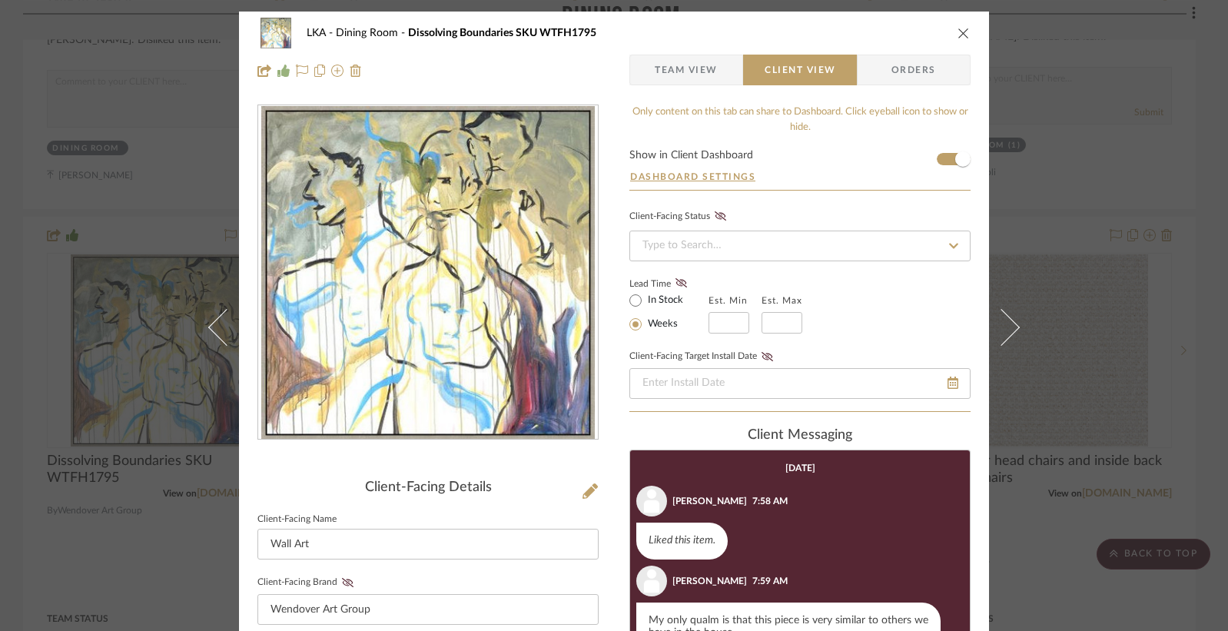
click at [958, 34] on icon "close" at bounding box center [964, 33] width 12 height 12
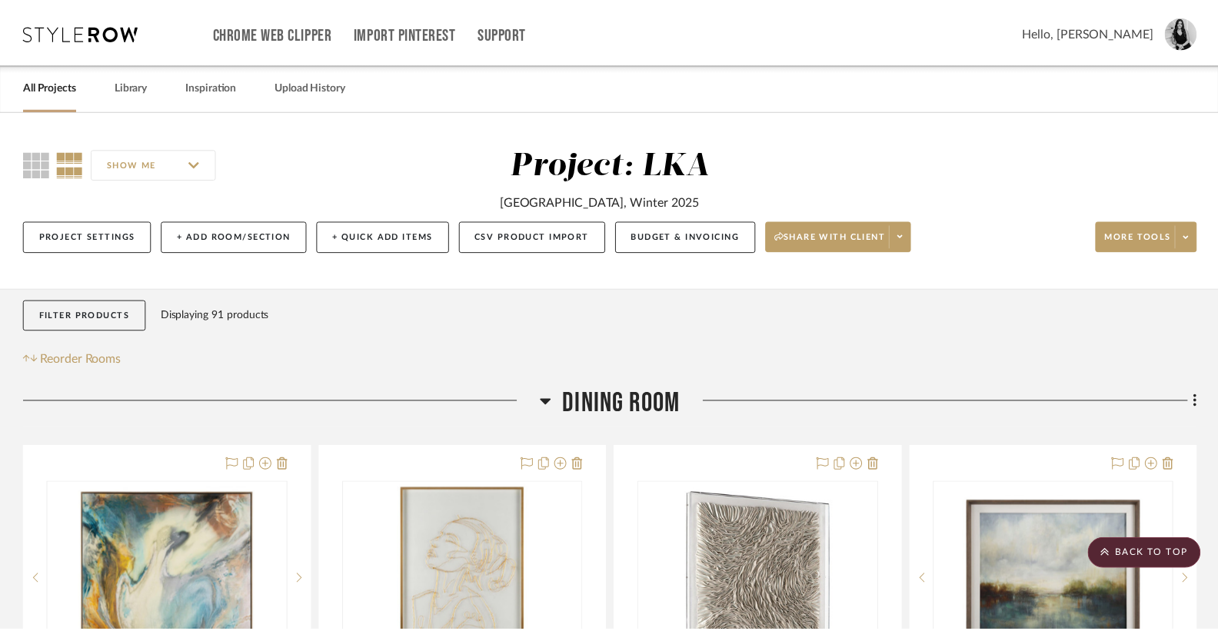
scroll to position [2277, 0]
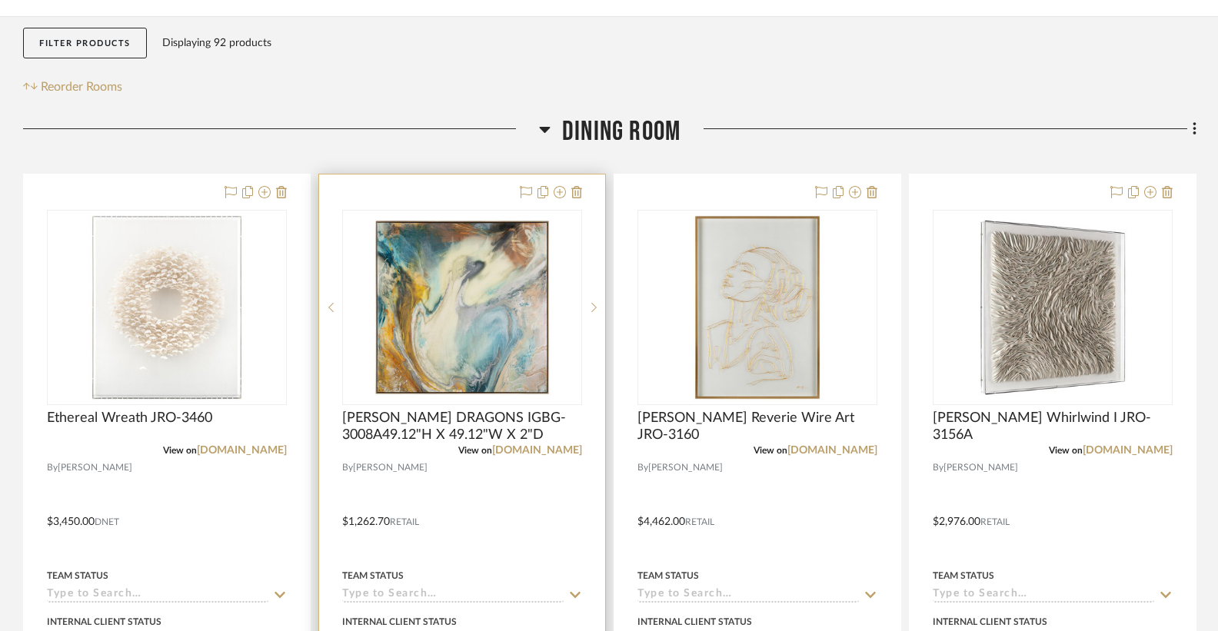
scroll to position [273, 0]
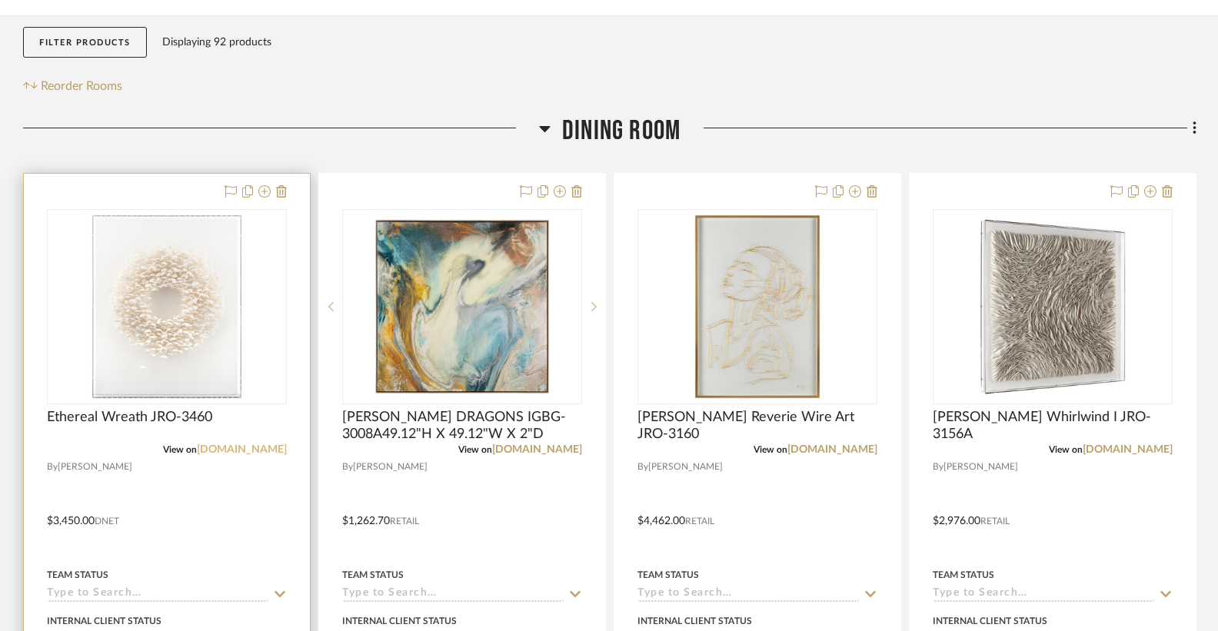
click at [244, 451] on link "[DOMAIN_NAME]" at bounding box center [242, 449] width 90 height 11
